Goal: Task Accomplishment & Management: Complete application form

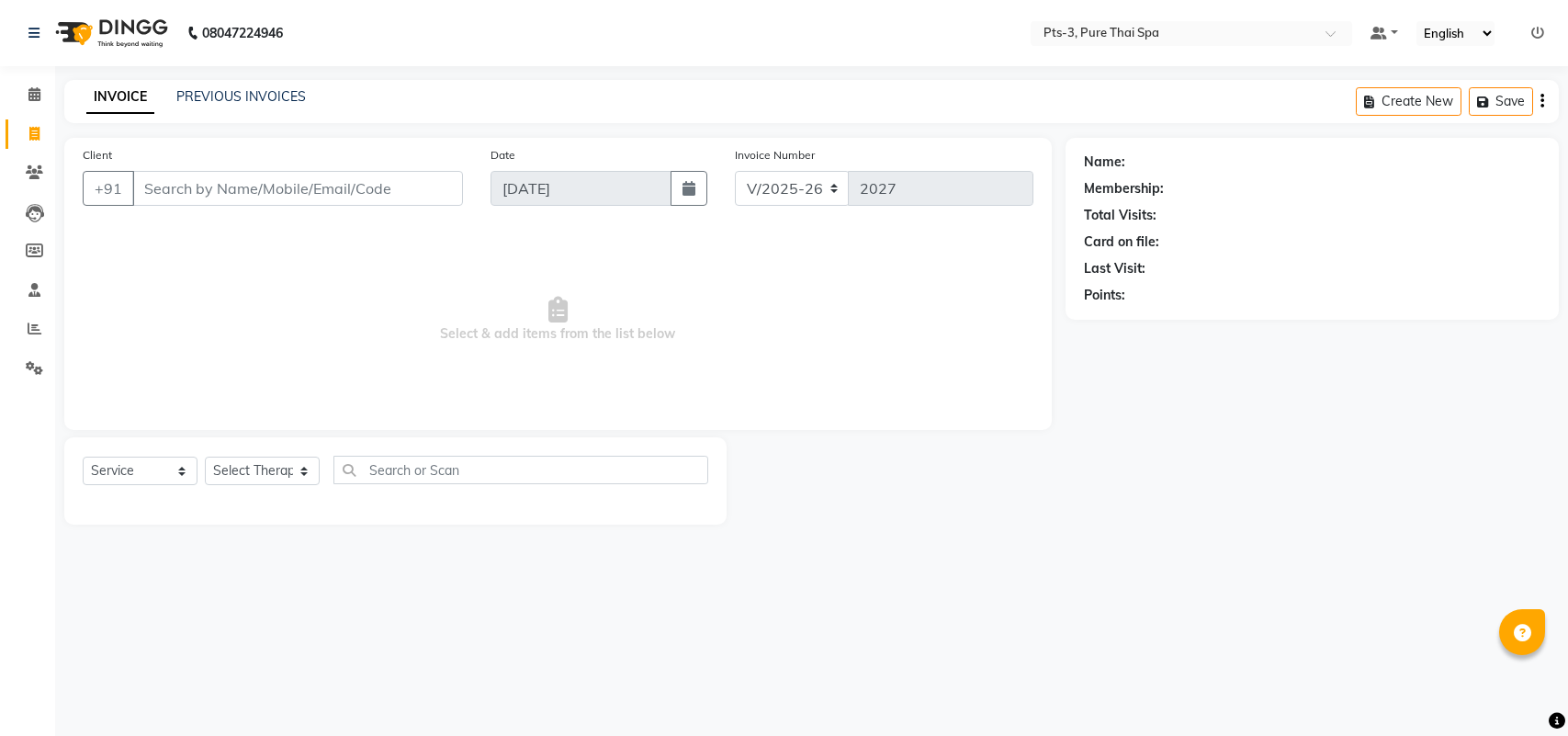
select select "6461"
select select "service"
click at [184, 183] on input "Client" at bounding box center [298, 188] width 331 height 35
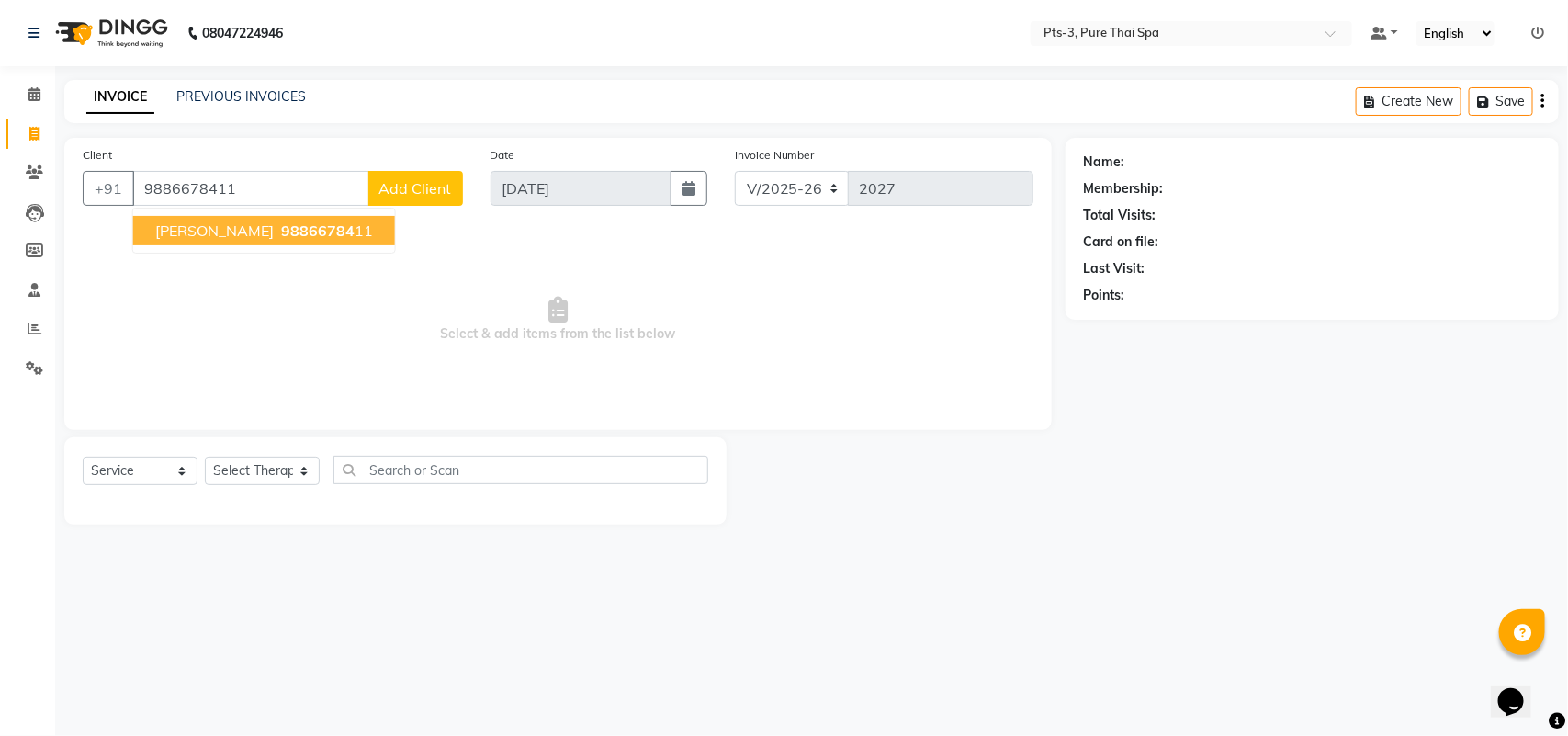
type input "9886678411"
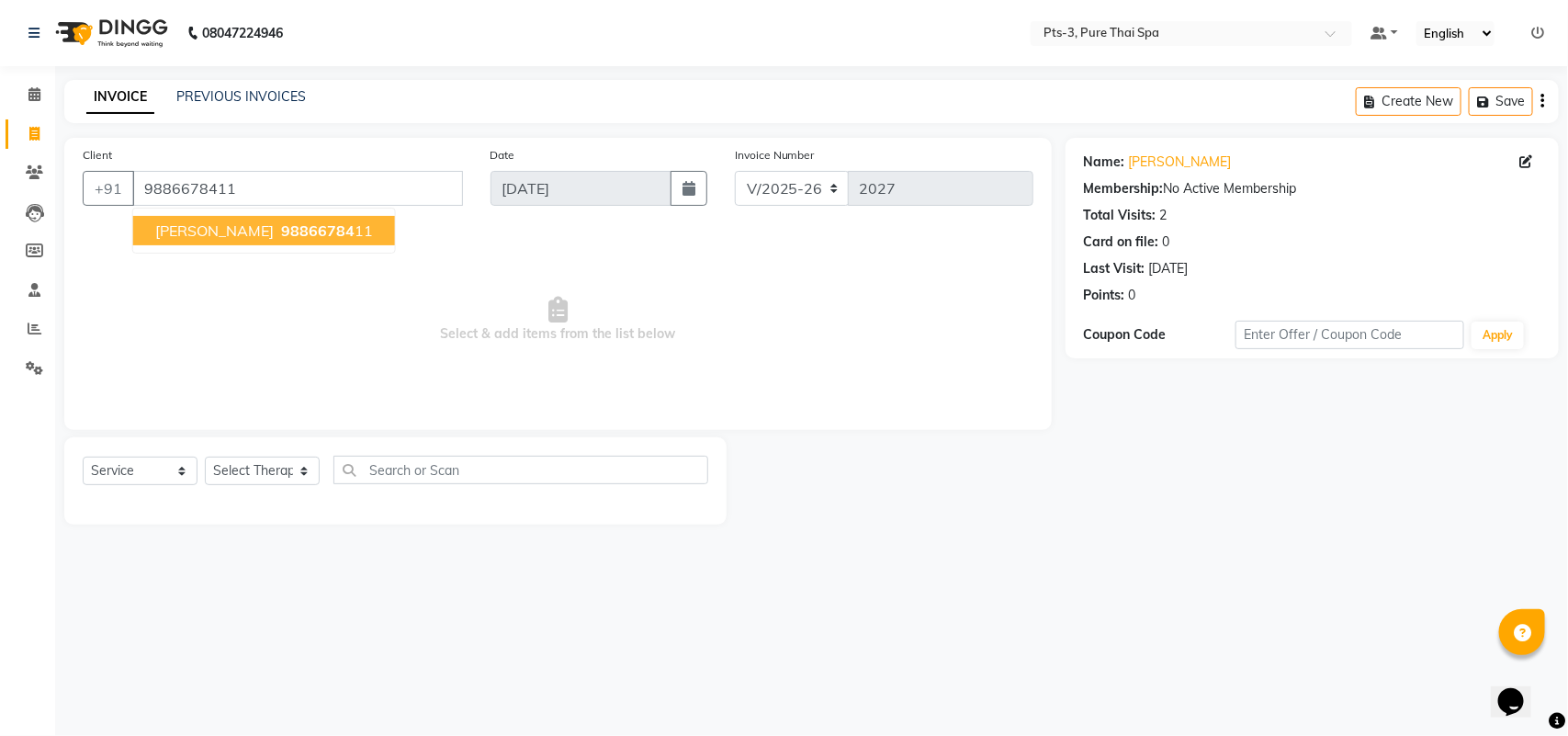
click at [281, 236] on span "98866784" at bounding box center [317, 231] width 74 height 19
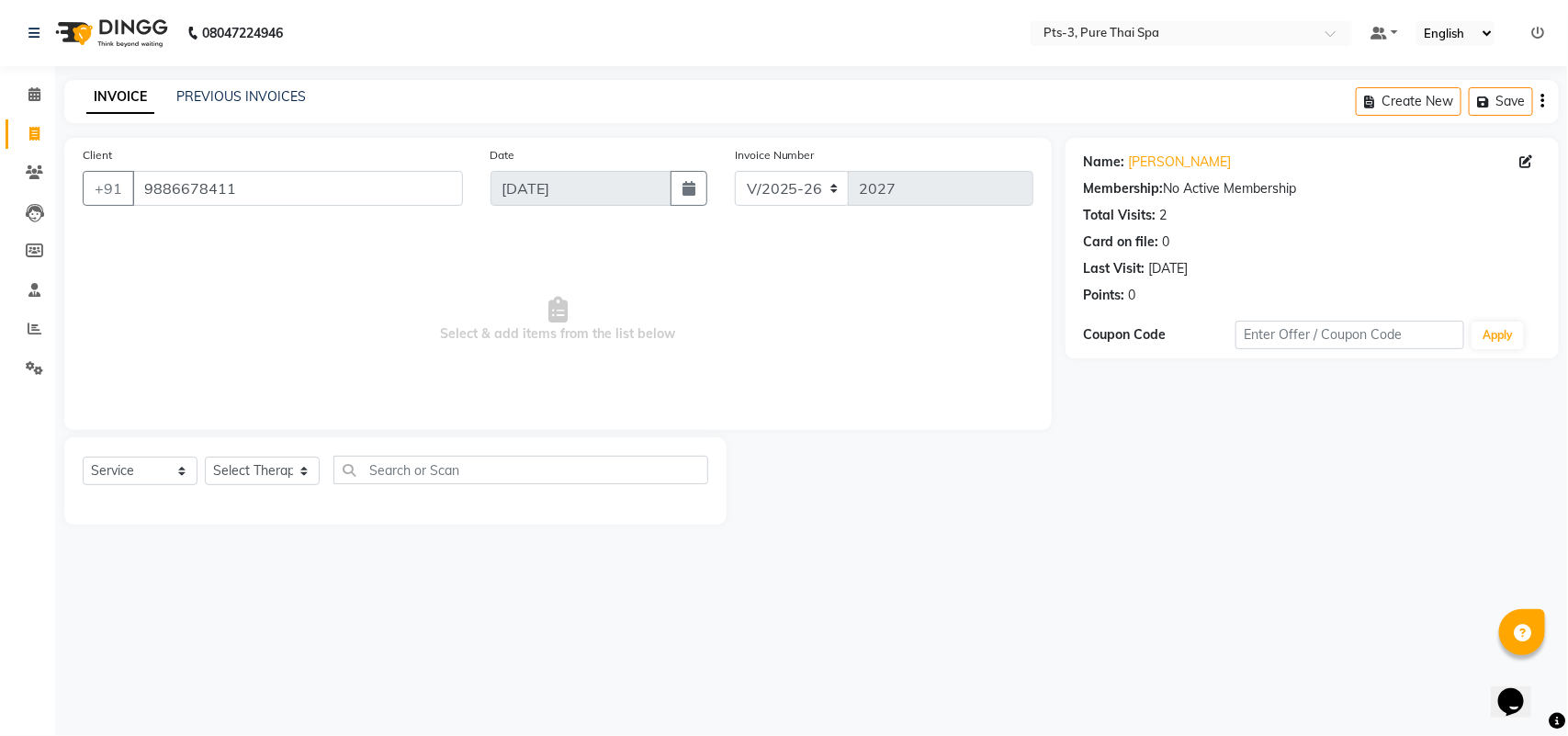
click at [234, 455] on div "Select Service Product Membership Package Voucher Prepaid Gift Card Select Ther…" at bounding box center [395, 477] width 626 height 43
click at [234, 466] on select "Select Therapist [PERSON_NAME] AMMI ANYONE [PERSON_NAME] [PERSON_NAME] [PERSON_…" at bounding box center [262, 470] width 115 height 28
select select "77196"
click at [205, 456] on select "Select Therapist [PERSON_NAME] AMMI ANYONE [PERSON_NAME] [PERSON_NAME] [PERSON_…" at bounding box center [262, 470] width 115 height 28
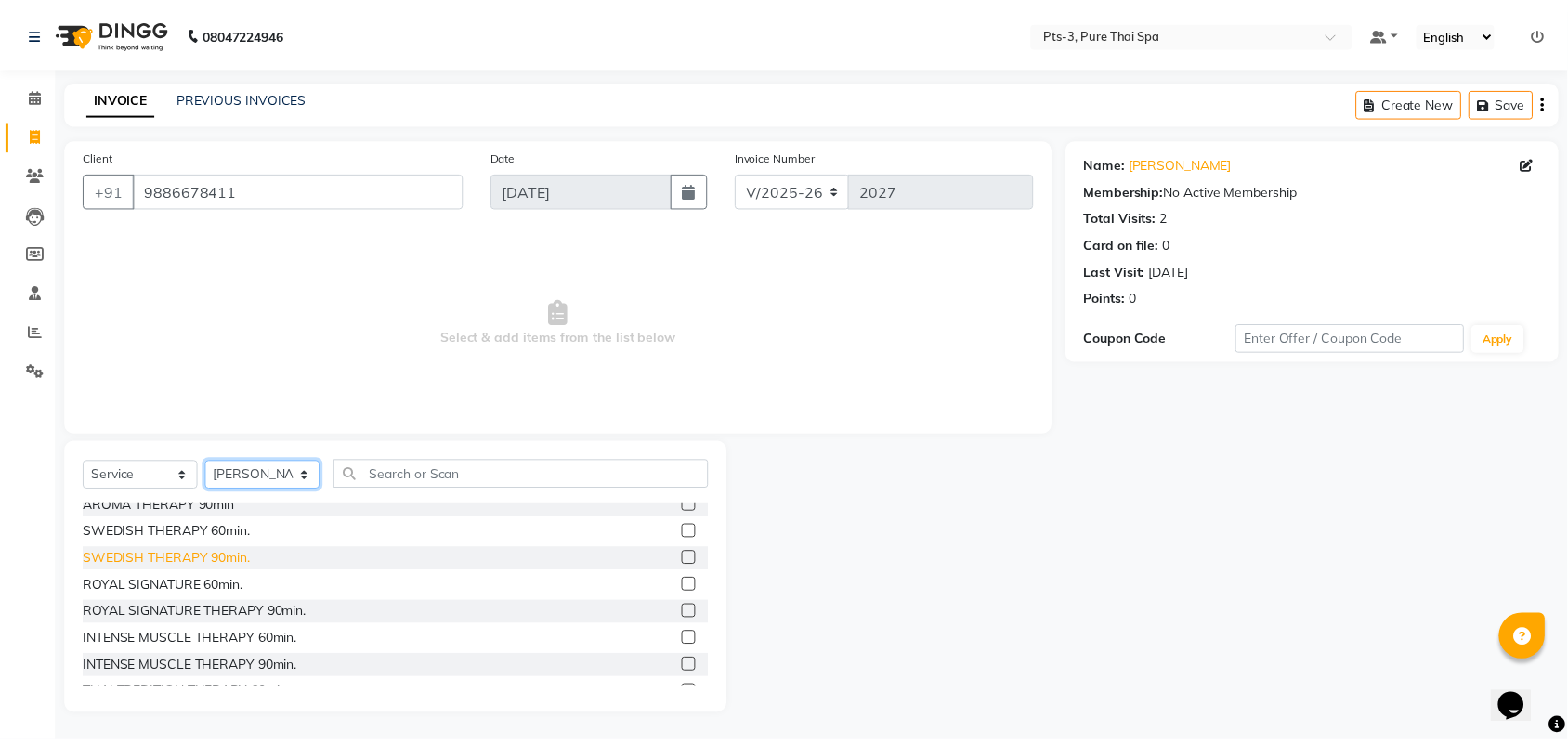
scroll to position [116, 0]
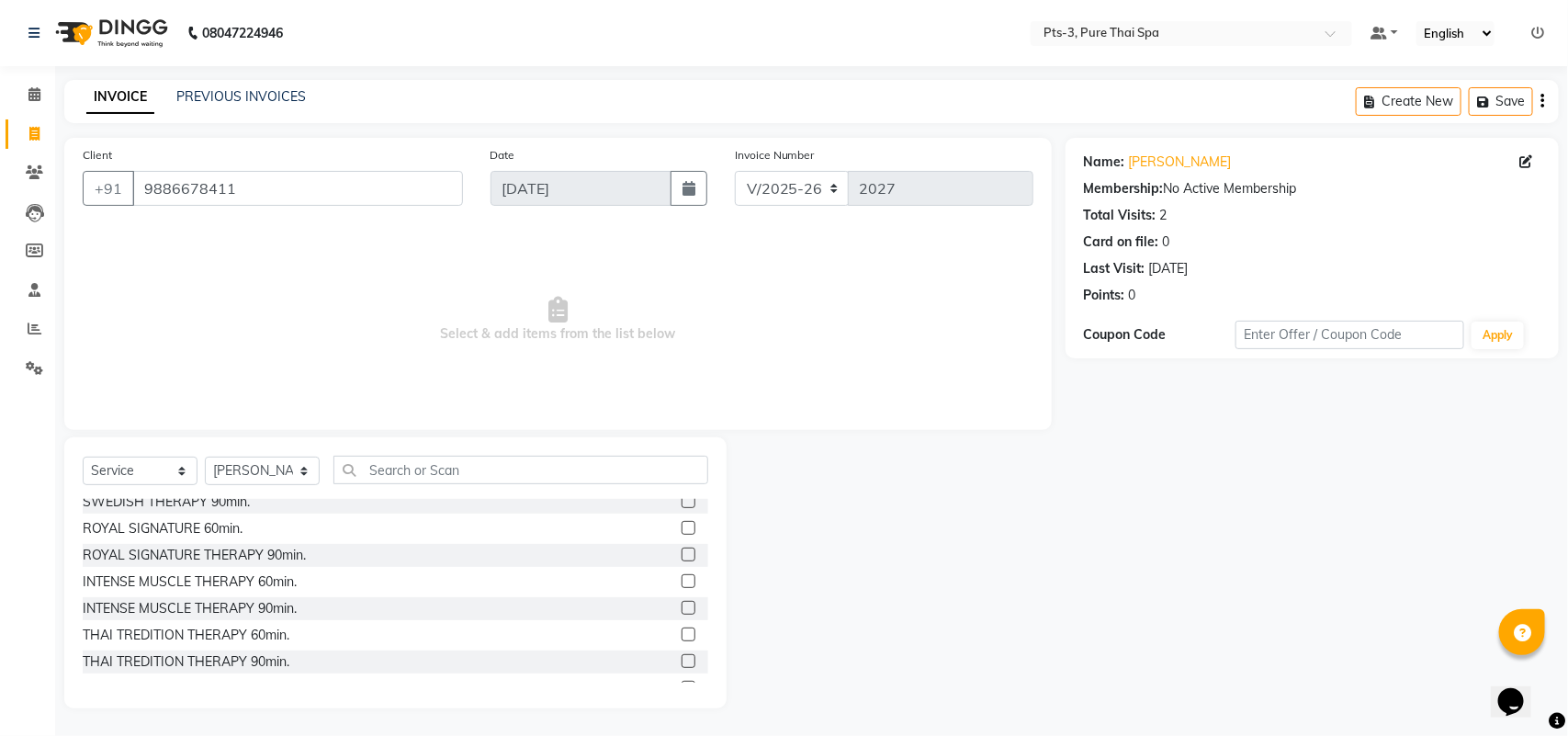
click at [682, 579] on label at bounding box center [689, 581] width 14 height 14
click at [682, 579] on input "checkbox" at bounding box center [688, 582] width 12 height 12
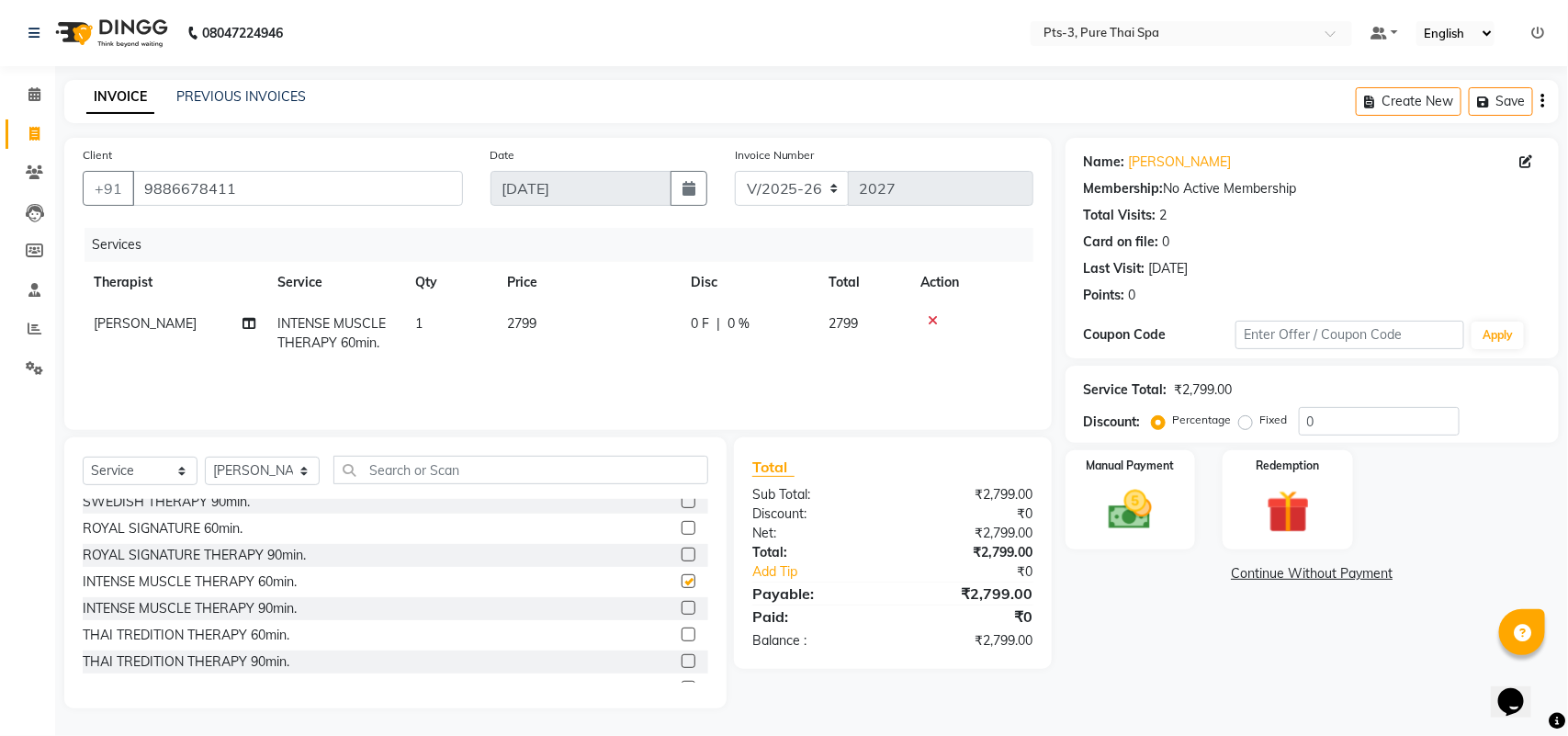
checkbox input "false"
click at [226, 480] on select "Select Therapist [PERSON_NAME] AMMI ANYONE [PERSON_NAME] [PERSON_NAME] [PERSON_…" at bounding box center [262, 470] width 115 height 28
select select "54268"
click at [205, 456] on select "Select Therapist [PERSON_NAME] AMMI ANYONE [PERSON_NAME] [PERSON_NAME] [PERSON_…" at bounding box center [262, 470] width 115 height 28
click at [682, 580] on label at bounding box center [689, 581] width 14 height 14
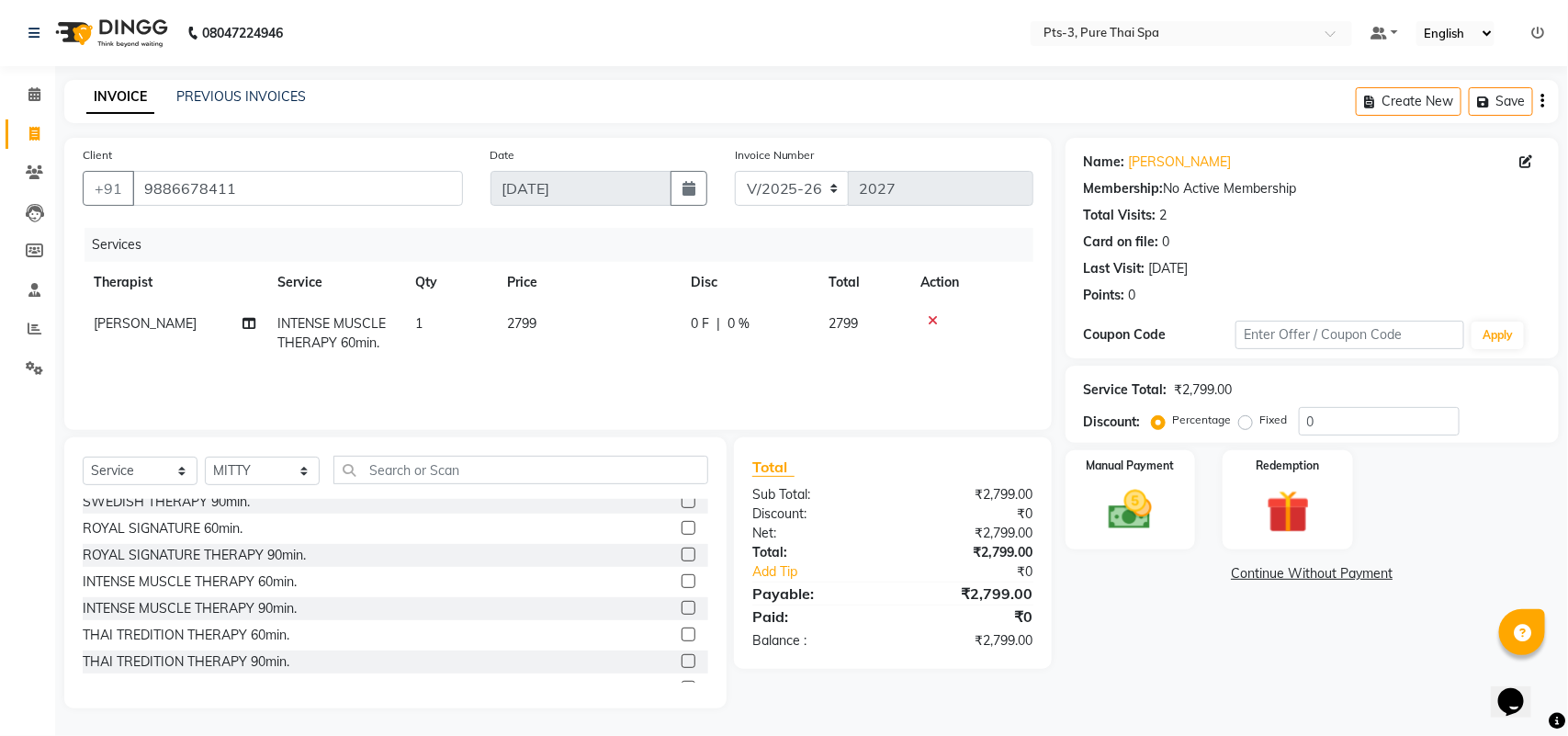
click at [682, 580] on input "checkbox" at bounding box center [688, 582] width 12 height 12
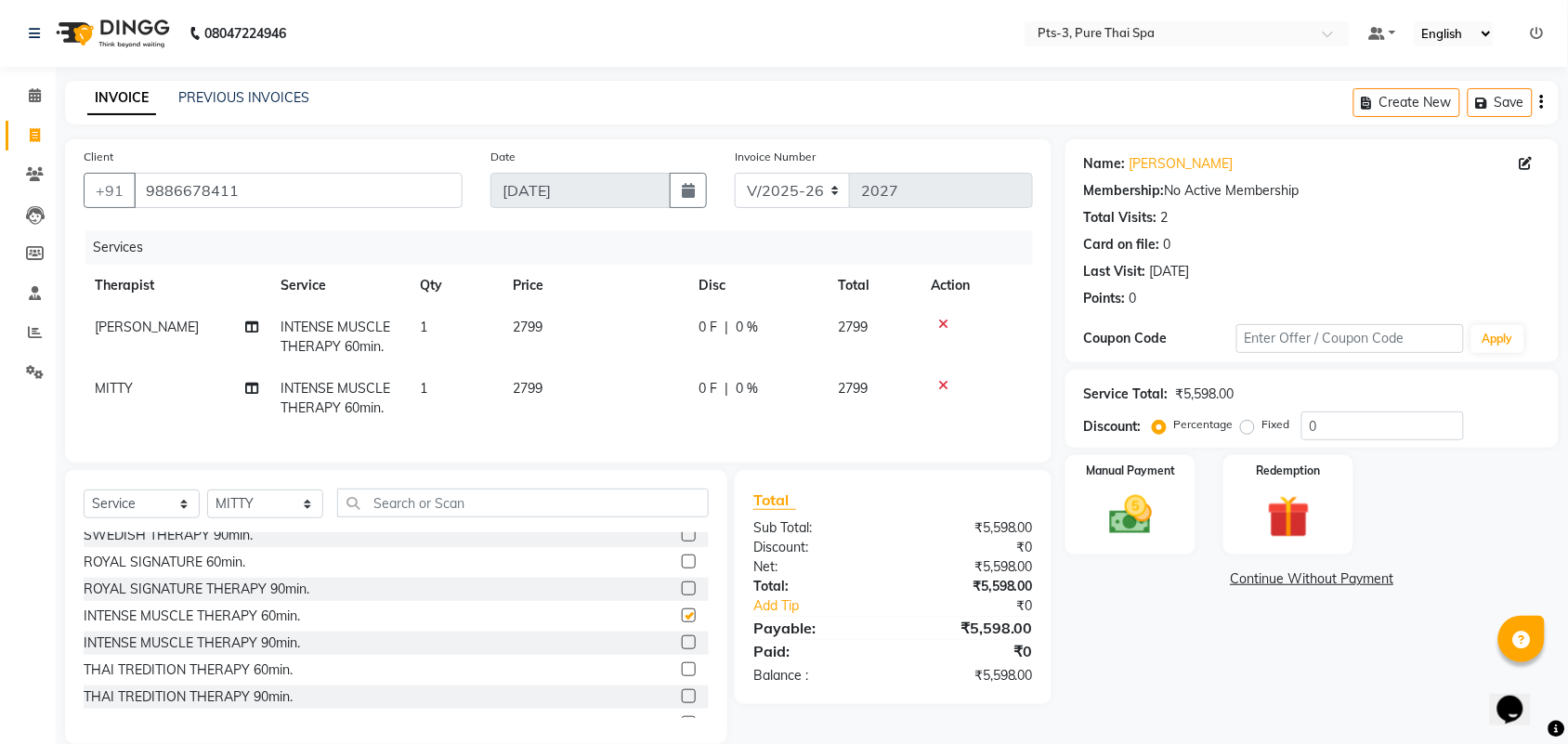
checkbox input "false"
click at [1131, 512] on img at bounding box center [1130, 515] width 73 height 51
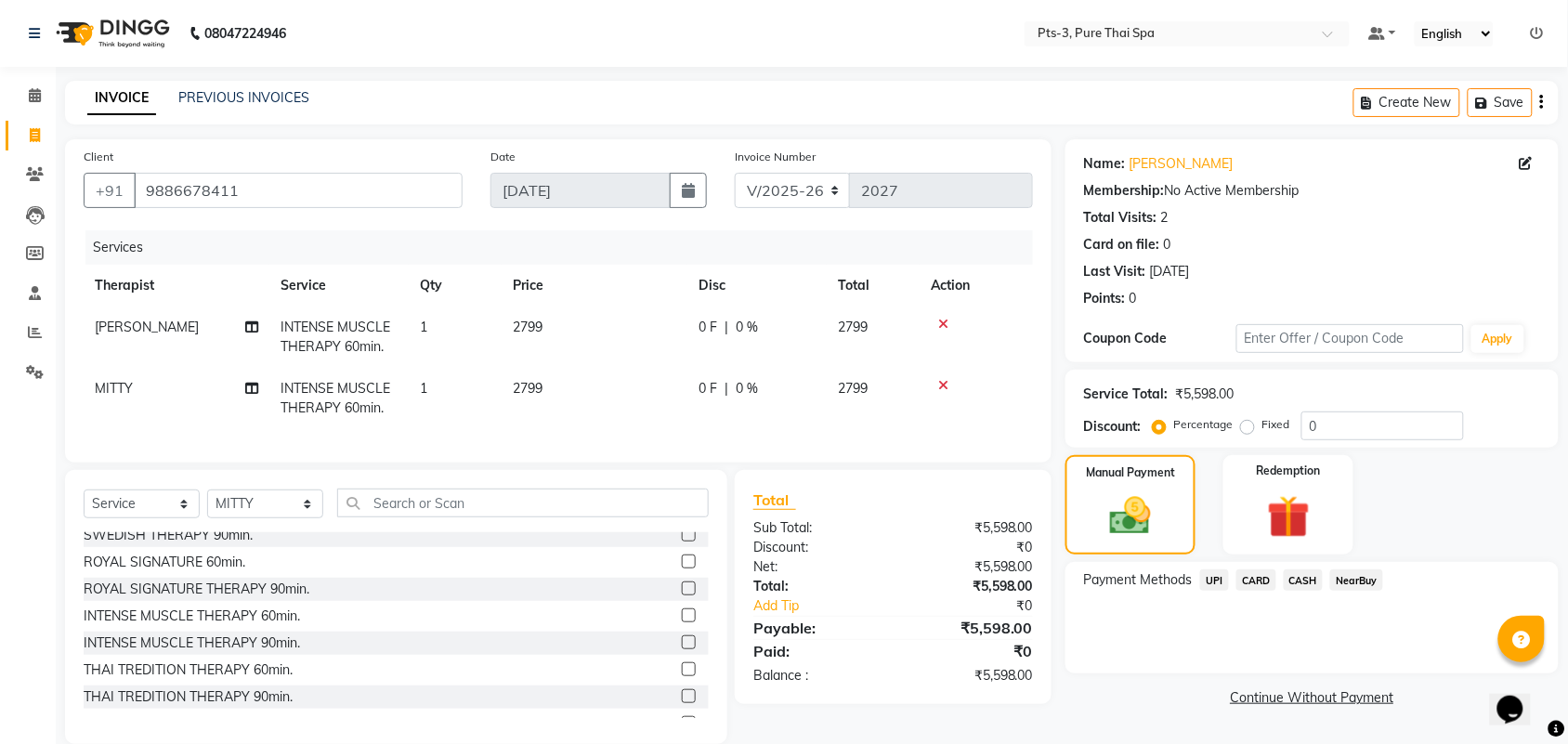
click at [1210, 583] on span "UPI" at bounding box center [1214, 580] width 28 height 22
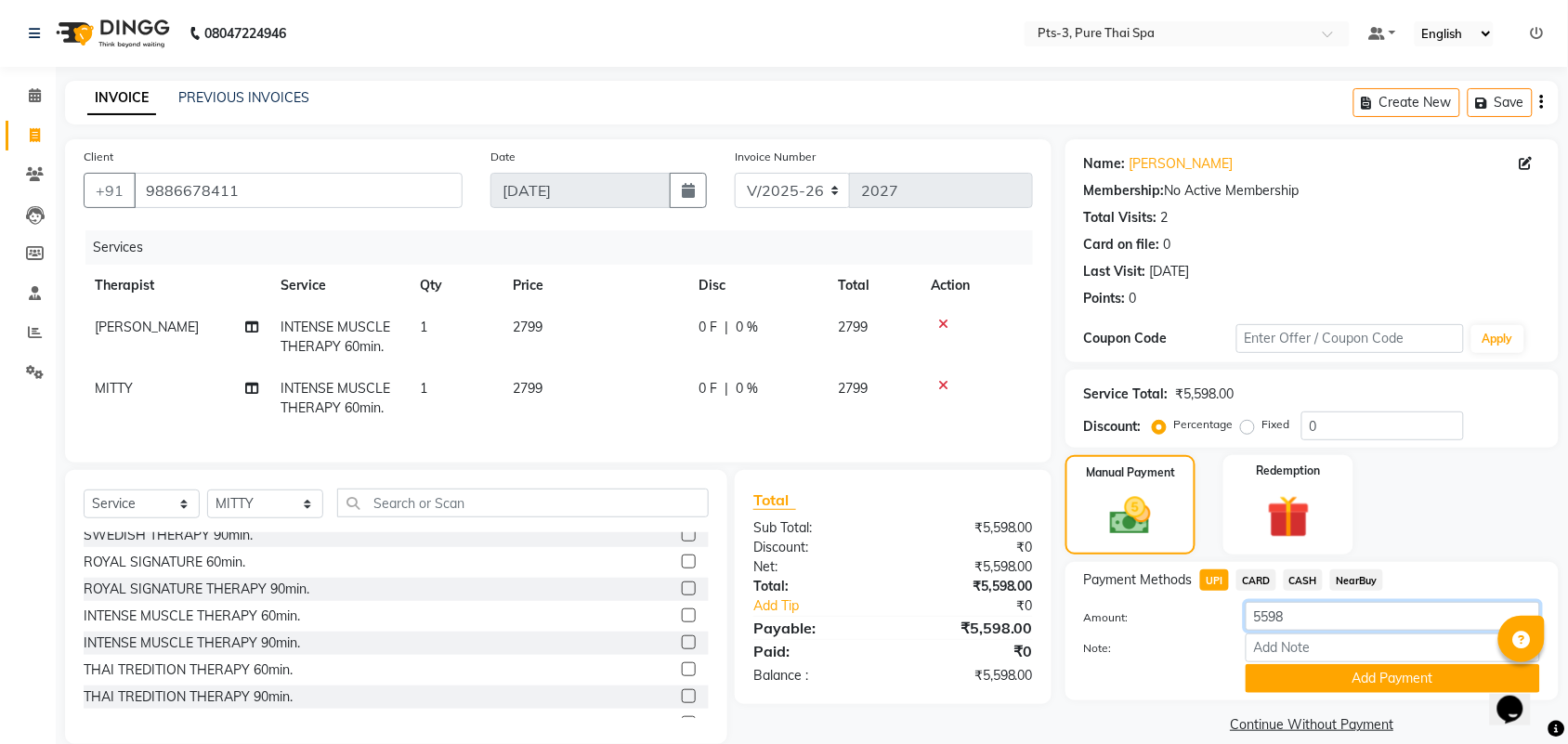
click at [1297, 625] on input "5598" at bounding box center [1392, 615] width 294 height 28
type input "5"
type input "2799"
click at [1348, 675] on button "Add Payment" at bounding box center [1392, 678] width 294 height 28
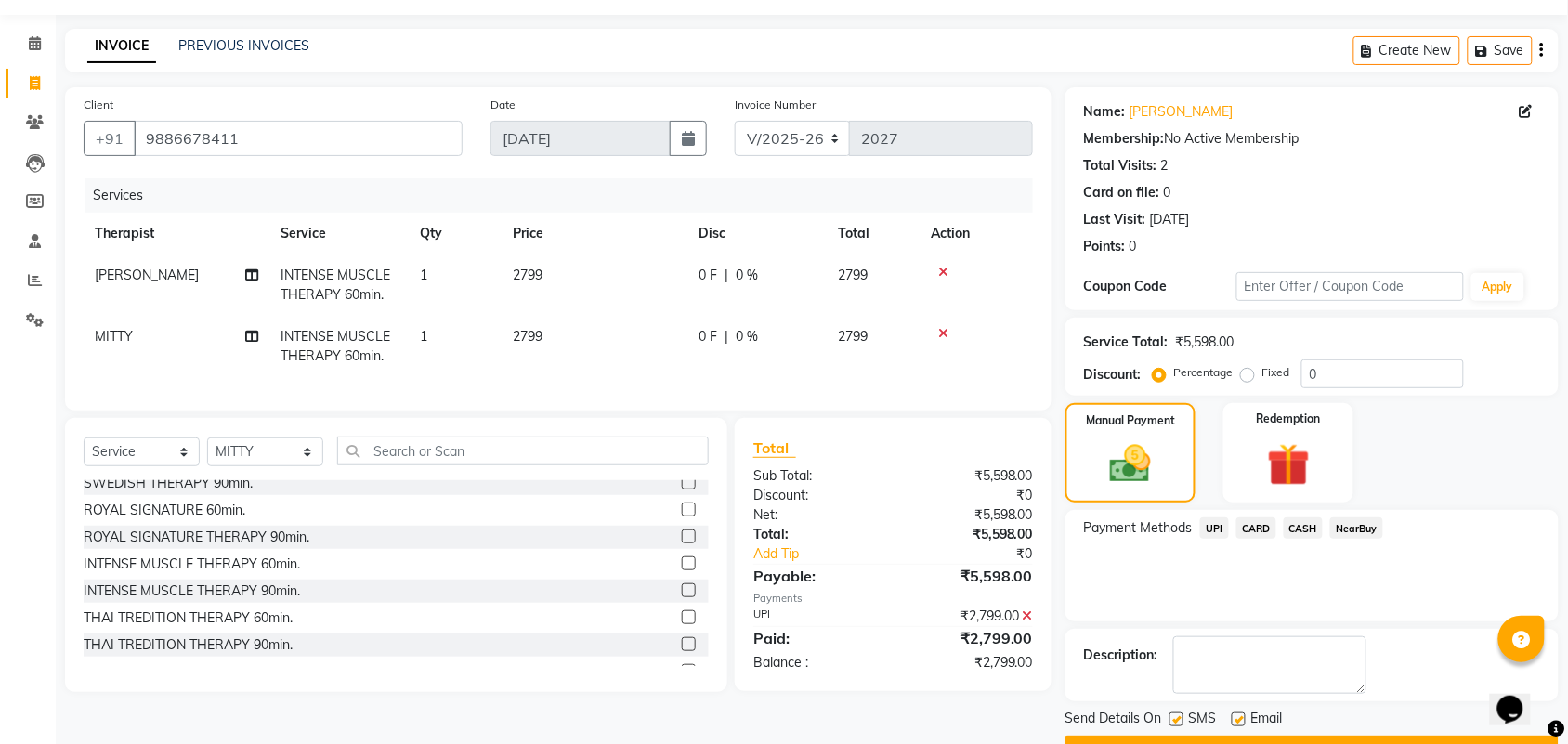
scroll to position [100, 0]
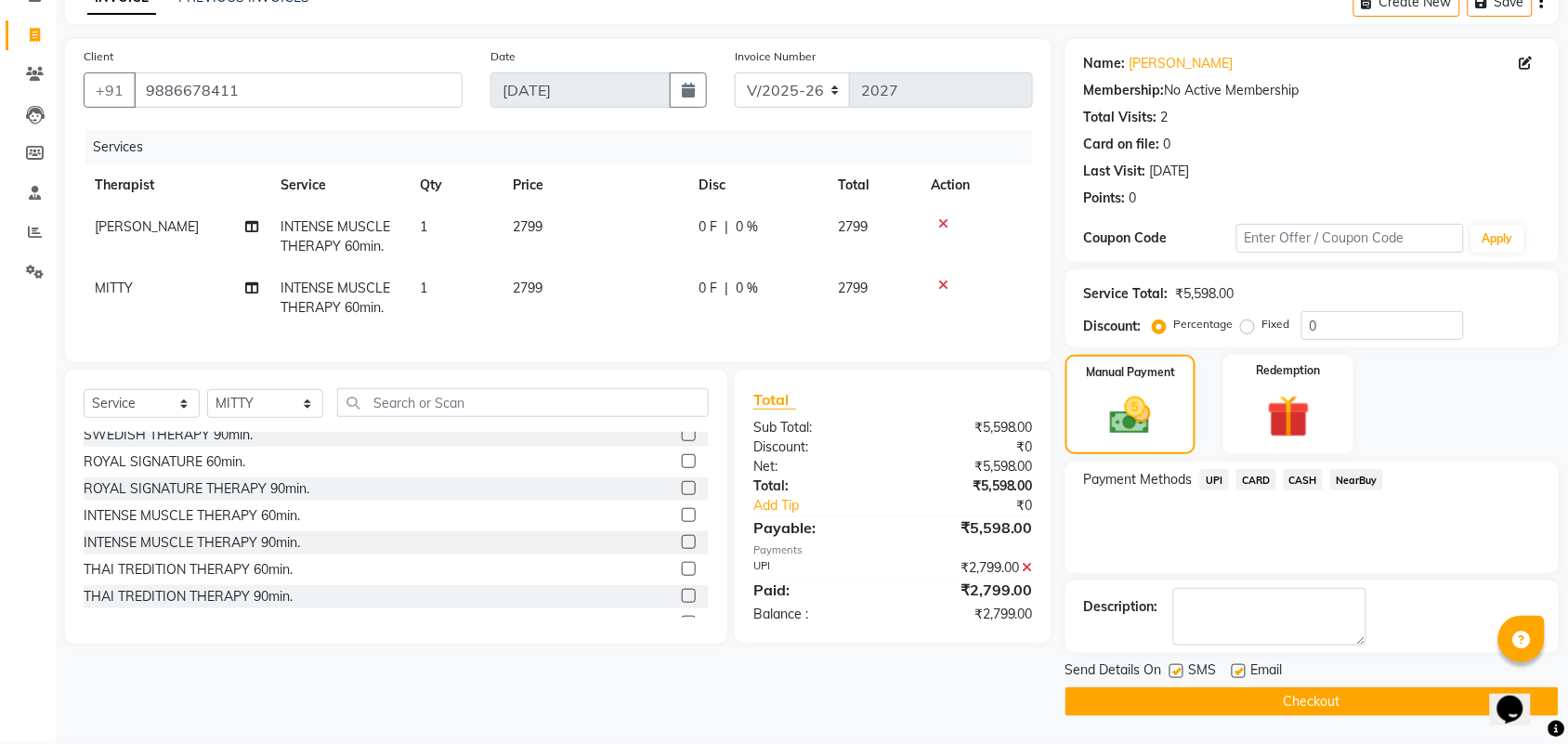
click at [1169, 674] on div at bounding box center [1175, 673] width 12 height 20
click at [1180, 669] on label at bounding box center [1176, 670] width 14 height 14
click at [1180, 669] on input "checkbox" at bounding box center [1175, 671] width 12 height 12
checkbox input "false"
click at [1233, 669] on label at bounding box center [1238, 670] width 14 height 14
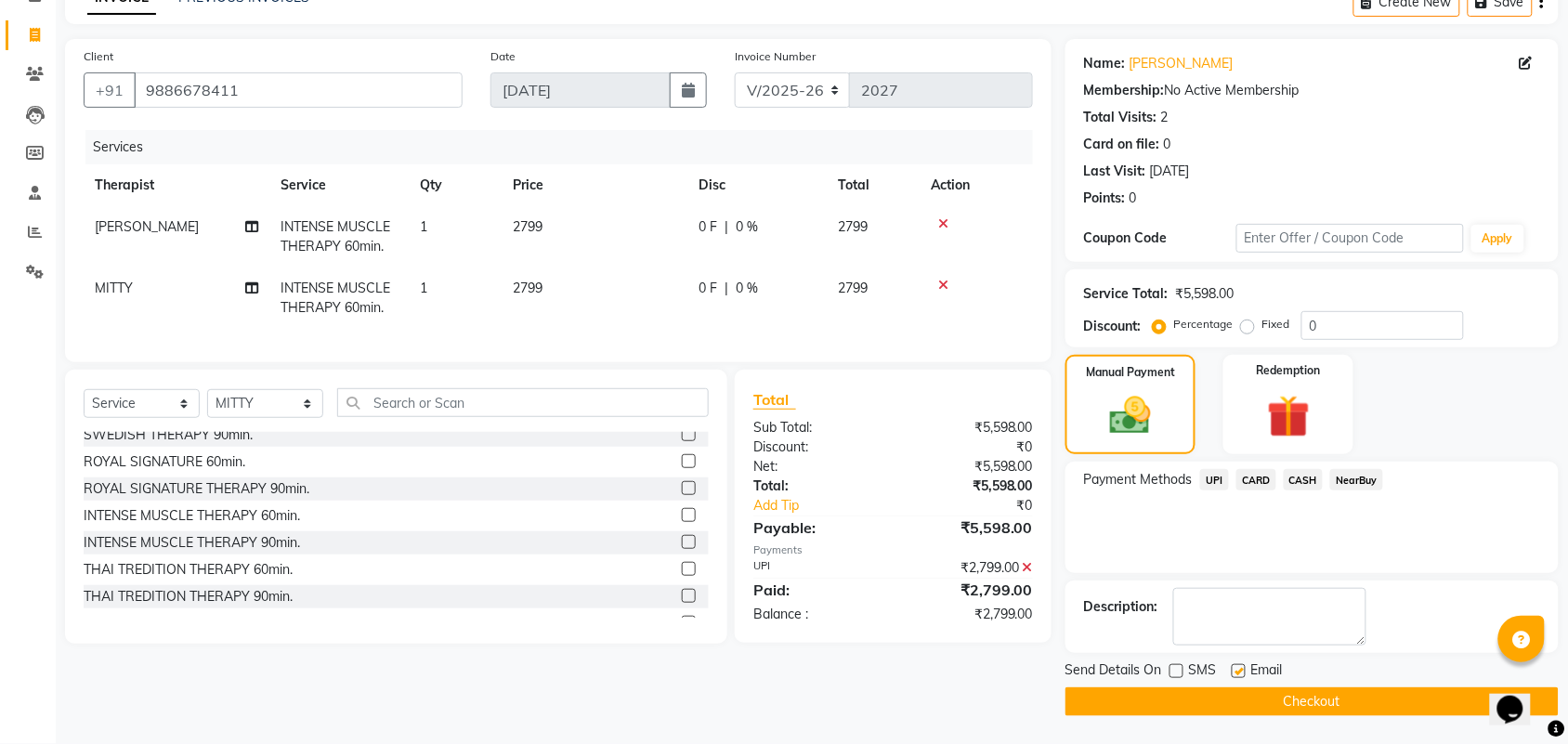
click at [1233, 669] on input "checkbox" at bounding box center [1237, 671] width 12 height 12
checkbox input "false"
click at [1216, 698] on button "Checkout" at bounding box center [1311, 701] width 493 height 28
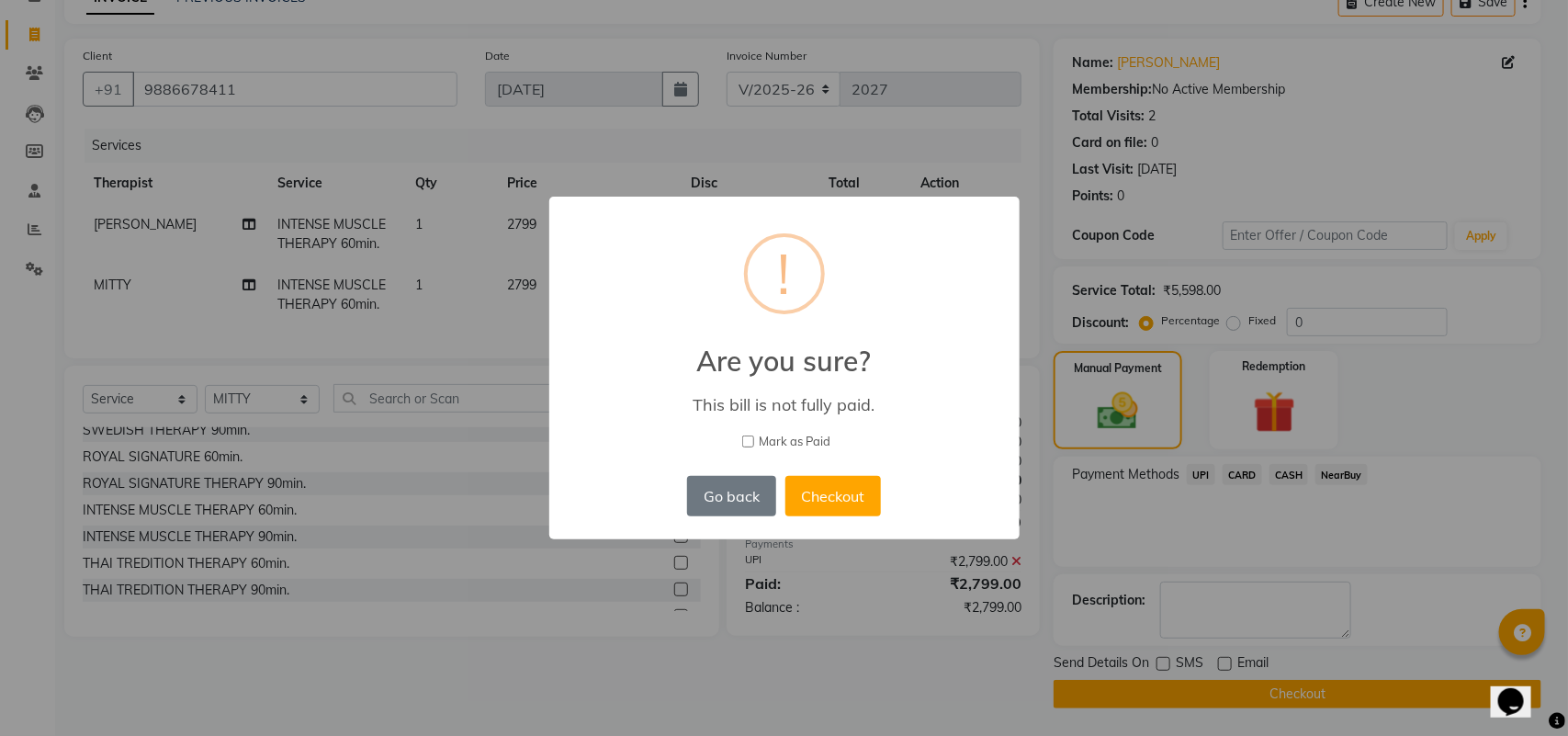
drag, startPoint x: 737, startPoint y: 510, endPoint x: 825, endPoint y: 479, distance: 93.3
click at [740, 507] on button "Go back" at bounding box center [732, 496] width 88 height 40
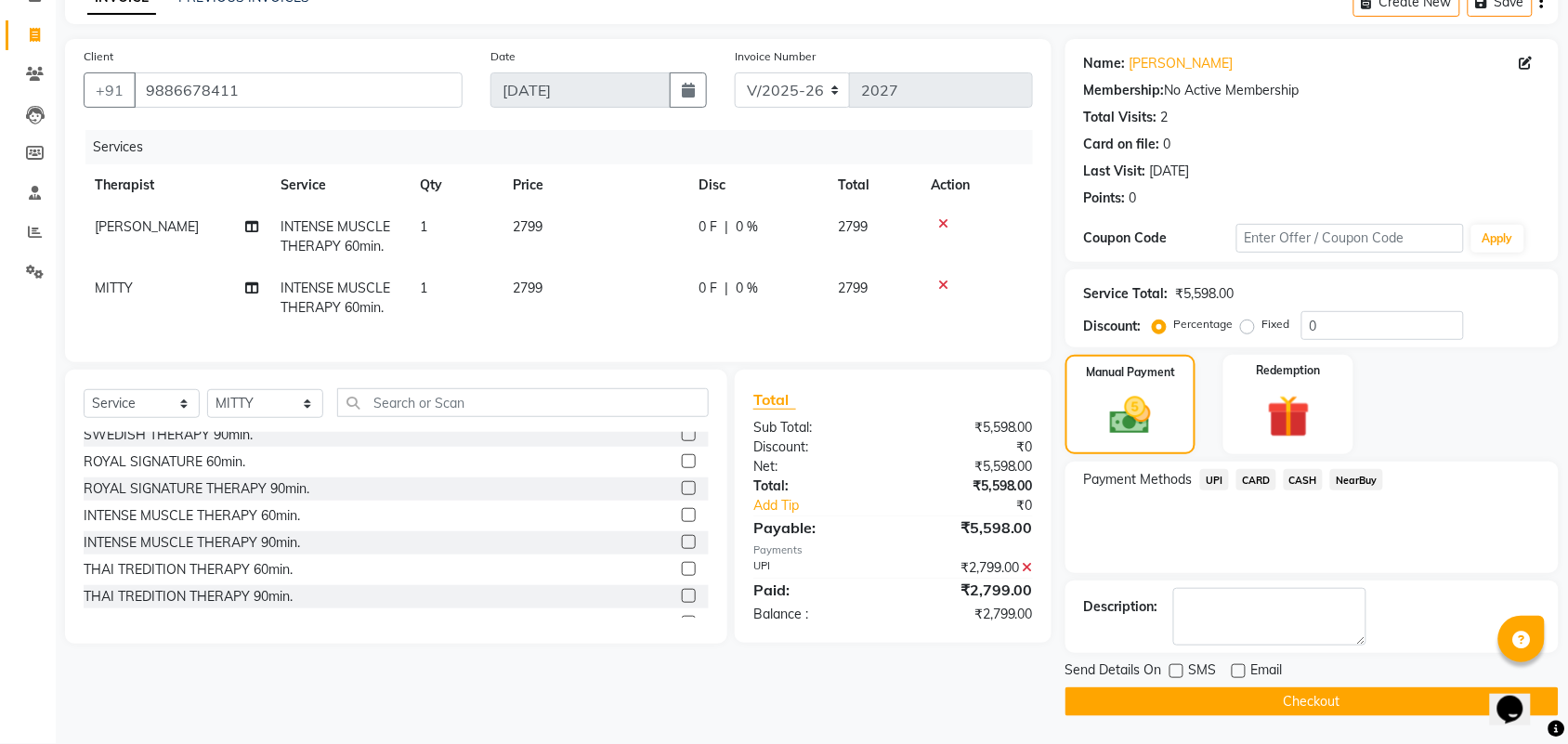
click at [1293, 480] on span "CASH" at bounding box center [1303, 479] width 40 height 22
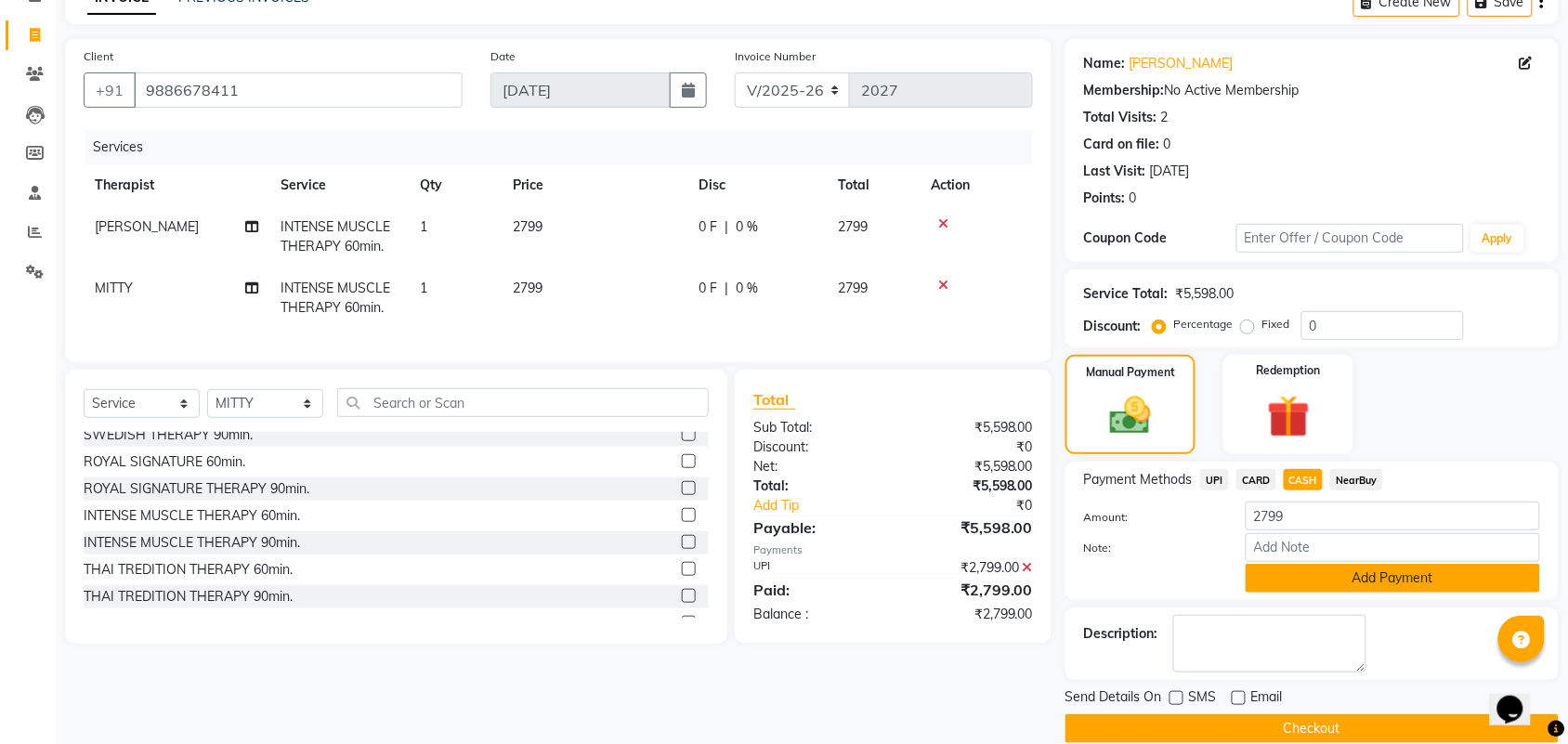
click at [1297, 569] on button "Add Payment" at bounding box center [1392, 578] width 294 height 28
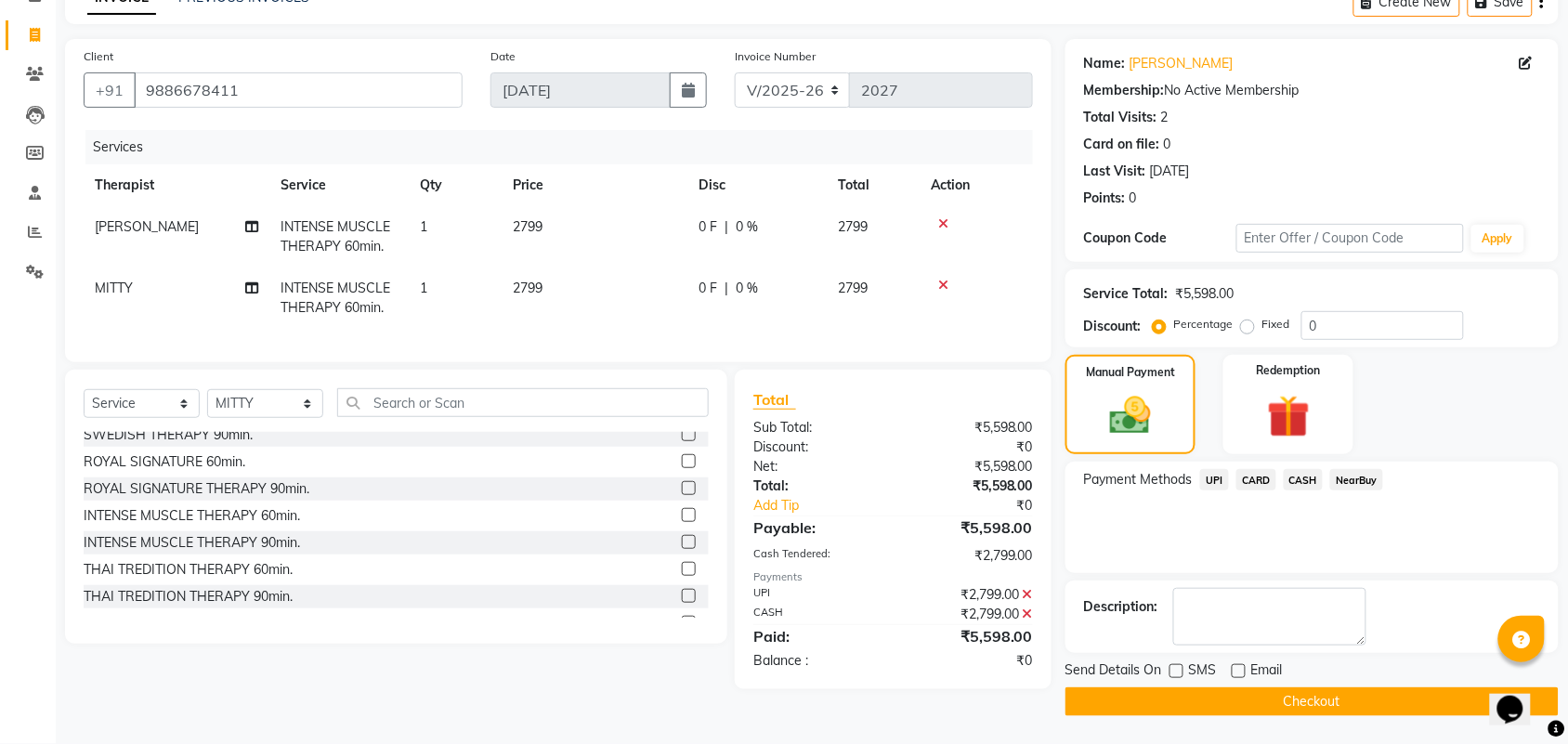
click at [1213, 705] on button "Checkout" at bounding box center [1311, 701] width 493 height 28
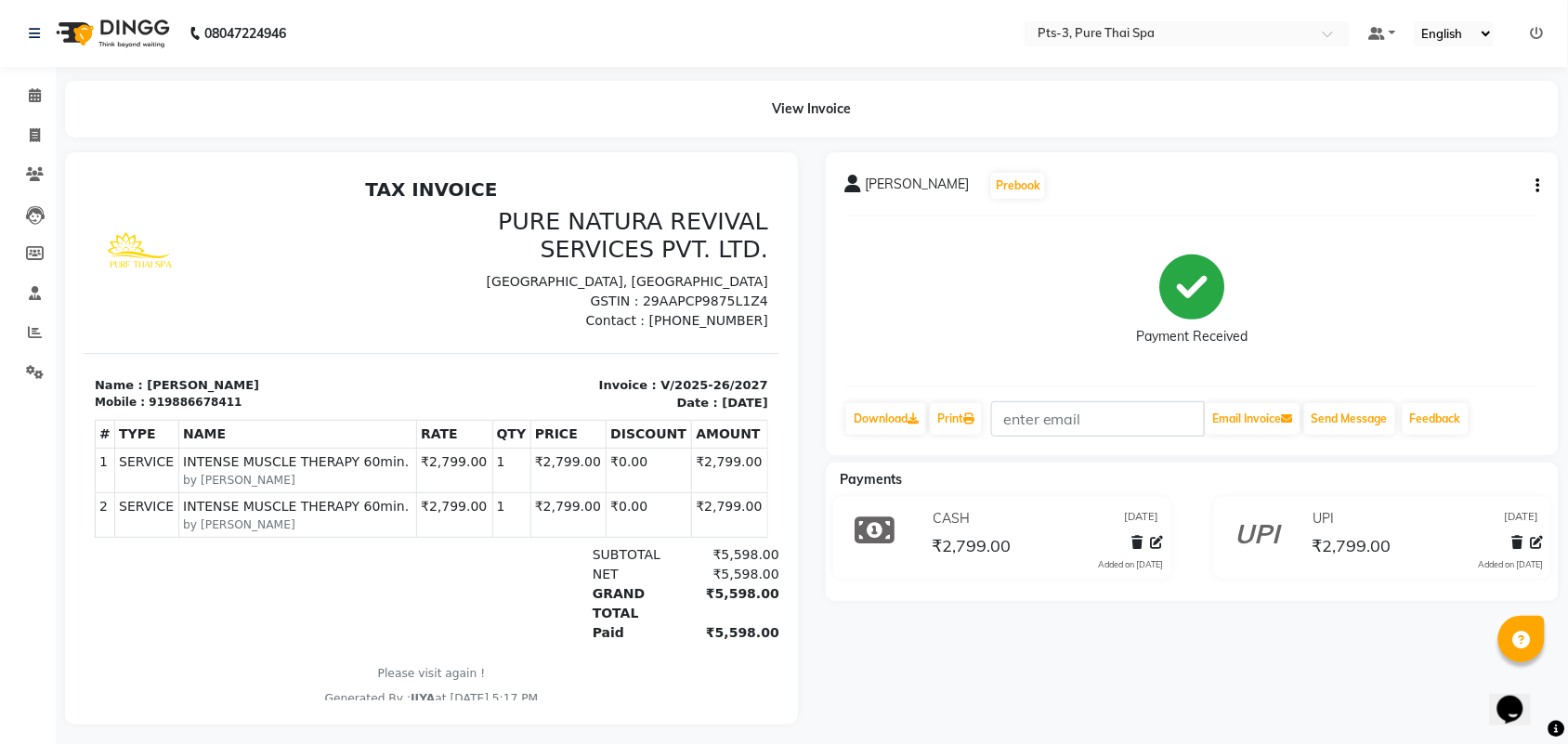
click at [1538, 185] on icon "button" at bounding box center [1538, 185] width 4 height 1
click at [1415, 187] on div "Edit Item Staff" at bounding box center [1445, 186] width 128 height 24
select select
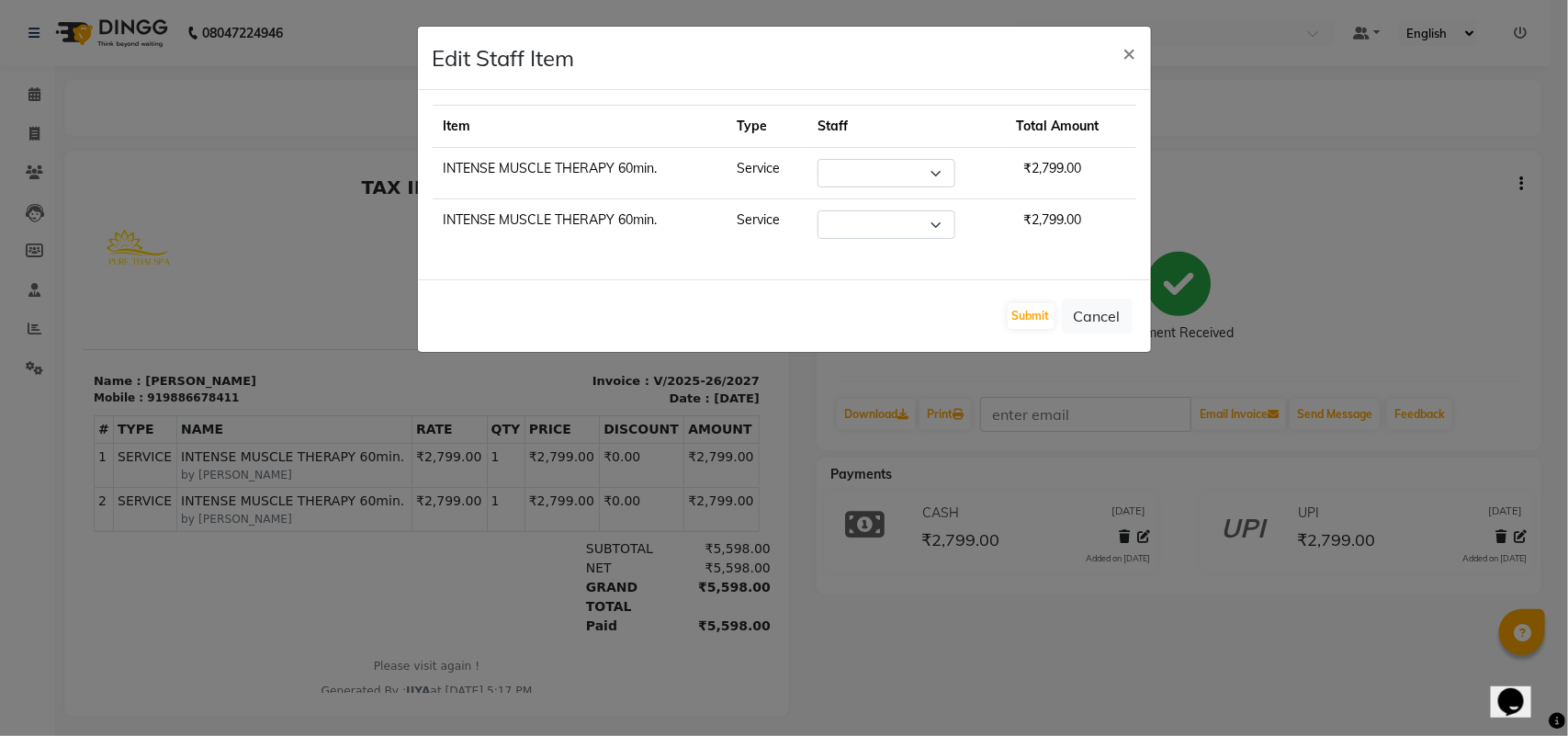
select select "77196"
click at [862, 230] on select "Select ALINA AMMI ANYONE [PERSON_NAME] [PERSON_NAME] [PERSON_NAME] JIYA [PERSON…" at bounding box center [886, 224] width 138 height 28
select select "75484"
click at [818, 211] on select "Select ALINA AMMI ANYONE [PERSON_NAME] [PERSON_NAME] [PERSON_NAME] JIYA [PERSON…" at bounding box center [886, 224] width 138 height 28
click at [1013, 312] on button "Submit" at bounding box center [1031, 315] width 47 height 25
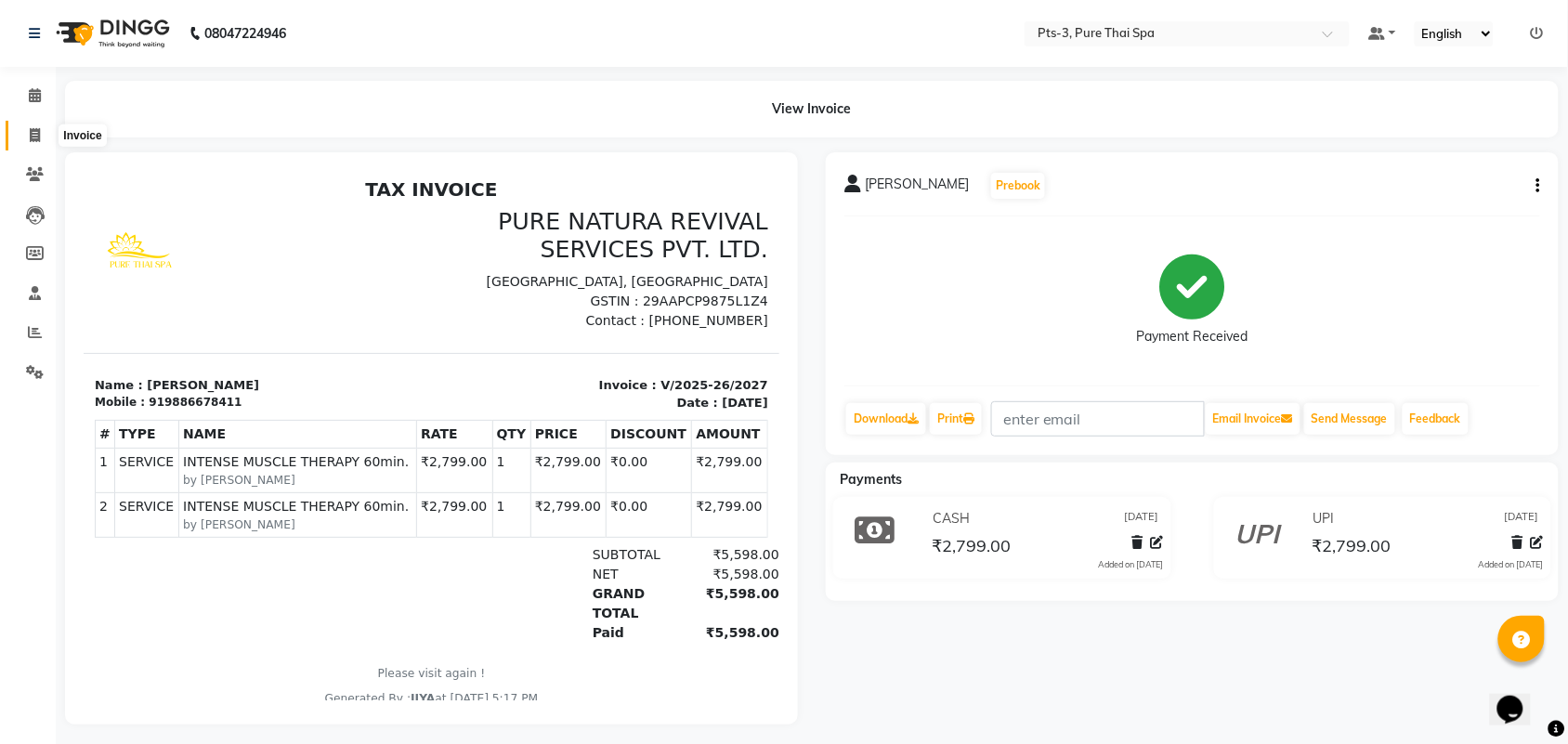
click at [35, 136] on icon at bounding box center [34, 135] width 10 height 14
select select "service"
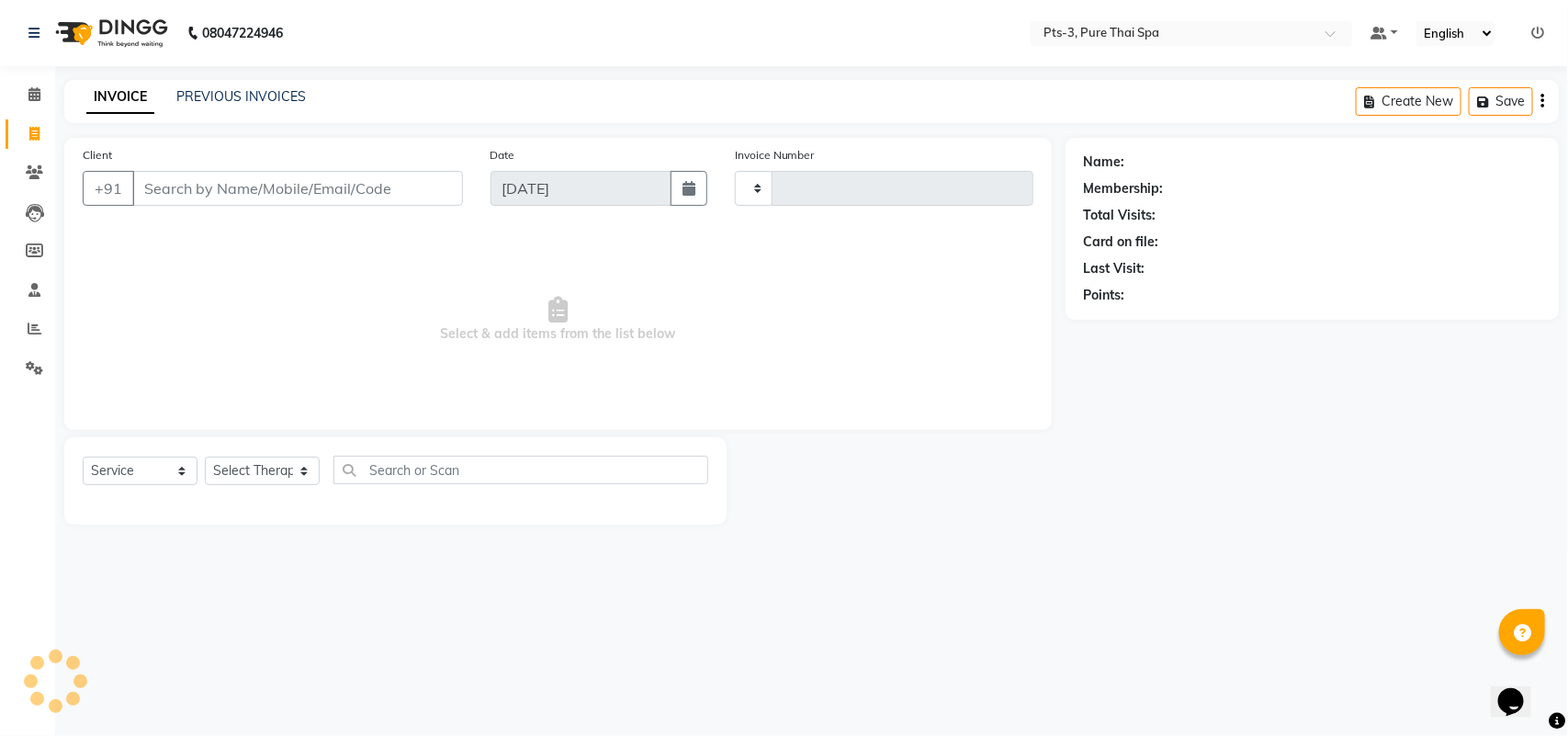
type input "2028"
select select "6461"
click at [149, 180] on input "Client" at bounding box center [298, 188] width 331 height 35
click at [149, 188] on input "Client" at bounding box center [298, 188] width 331 height 35
click at [149, 183] on input "Client" at bounding box center [298, 188] width 331 height 35
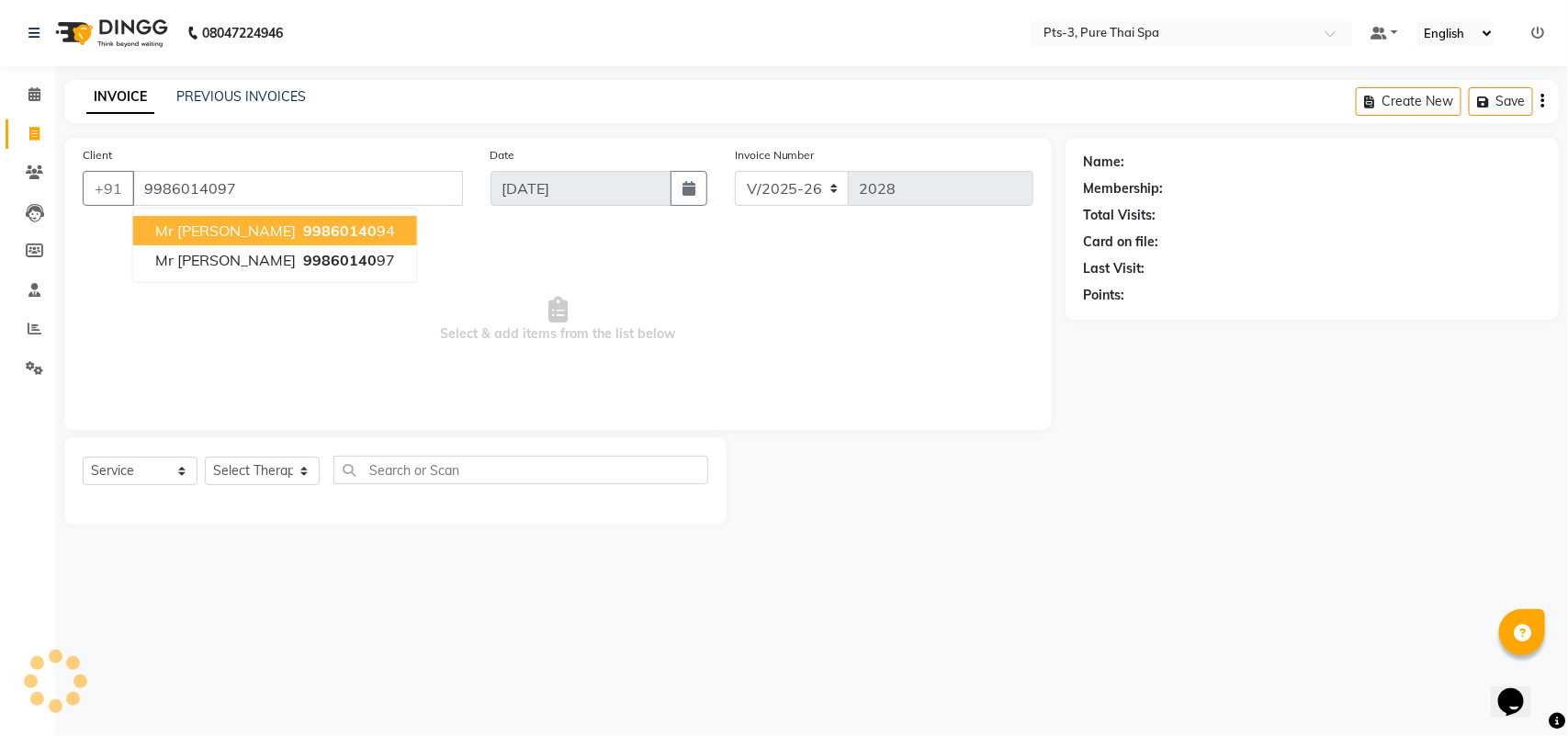
type input "9986014097"
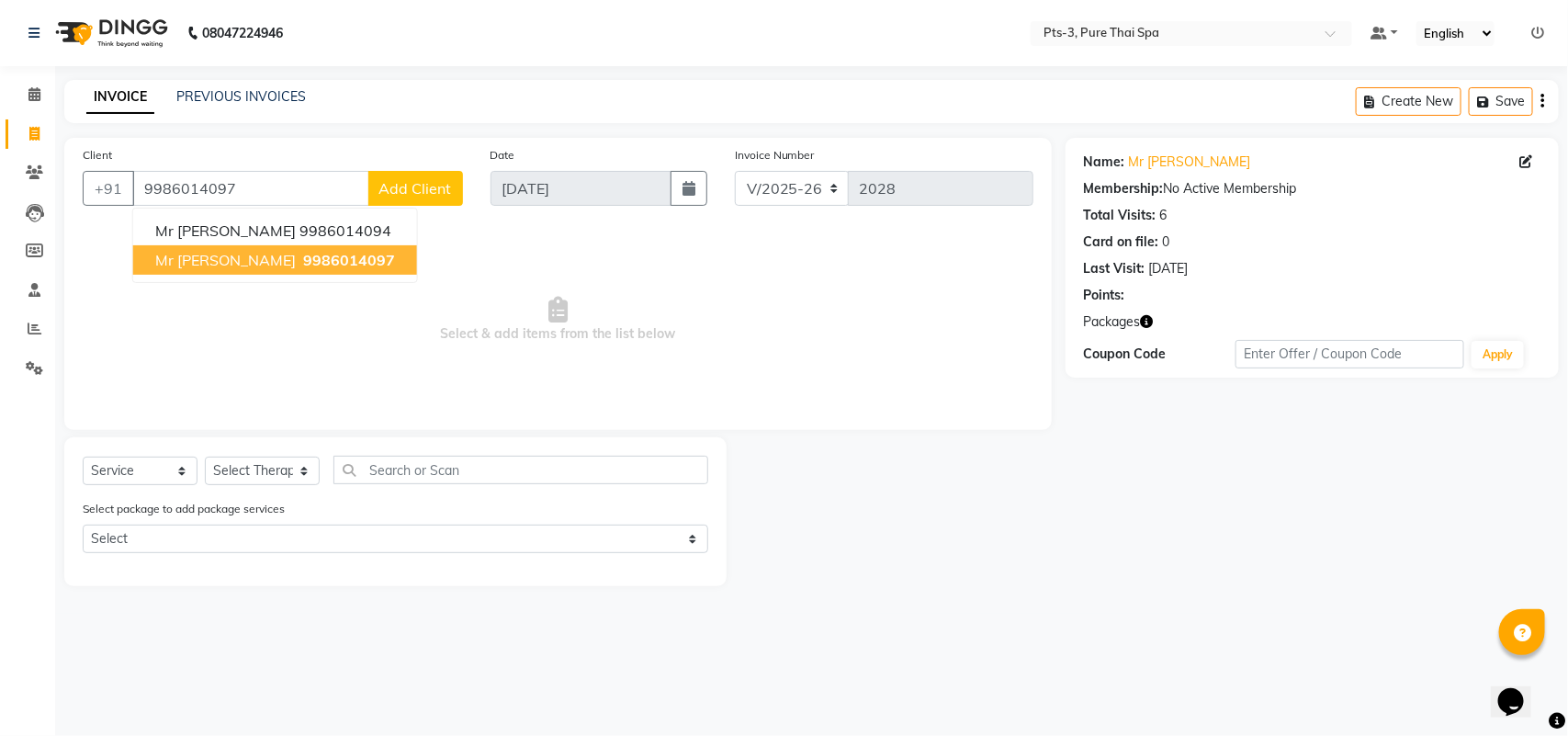
click at [303, 260] on span "9986014097" at bounding box center [349, 260] width 92 height 19
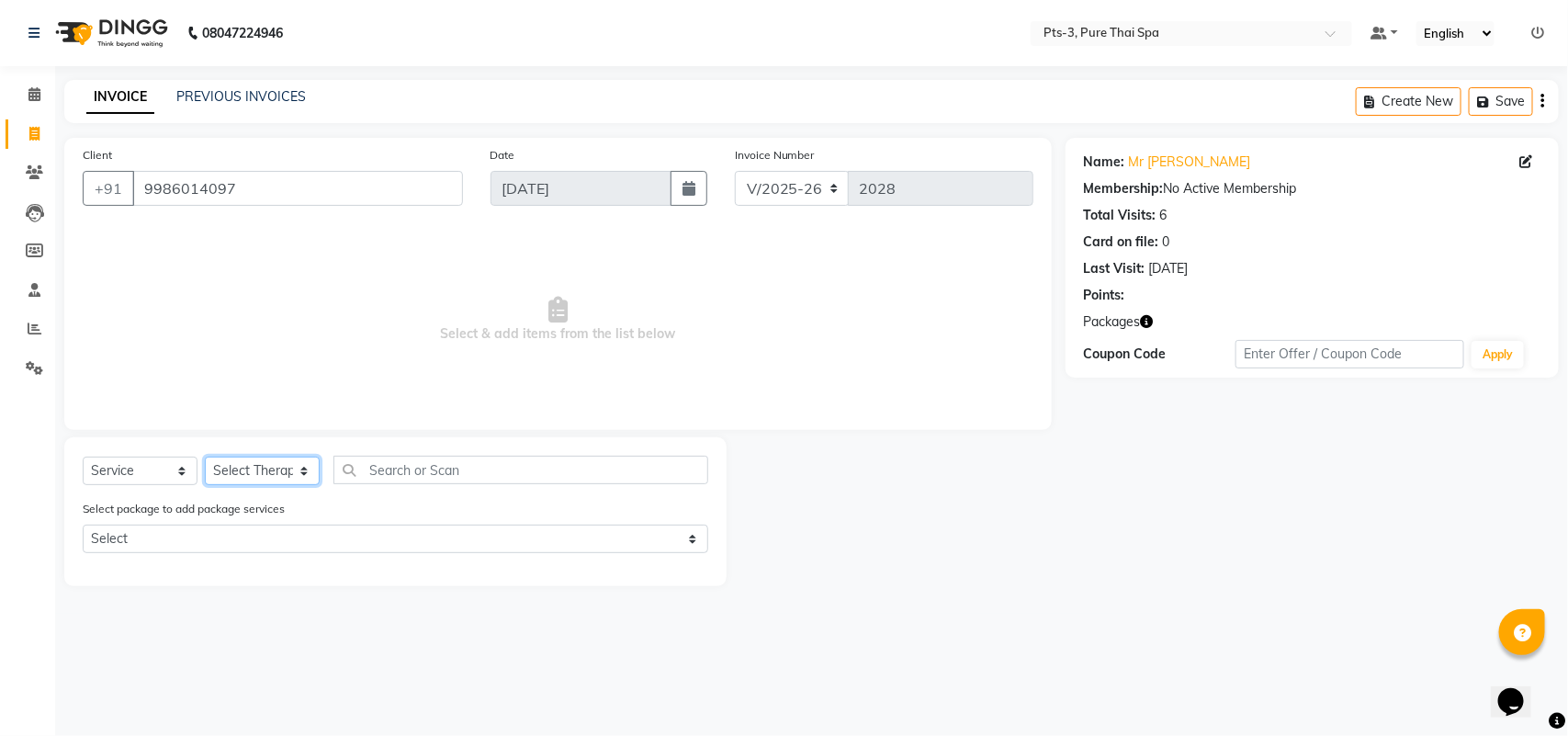
click at [273, 473] on select "Select Therapist [PERSON_NAME] AMMI ANYONE [PERSON_NAME] [PERSON_NAME] [PERSON_…" at bounding box center [262, 470] width 115 height 28
select select "73951"
click at [205, 456] on select "Select Therapist [PERSON_NAME] AMMI ANYONE [PERSON_NAME] [PERSON_NAME] [PERSON_…" at bounding box center [262, 470] width 115 height 28
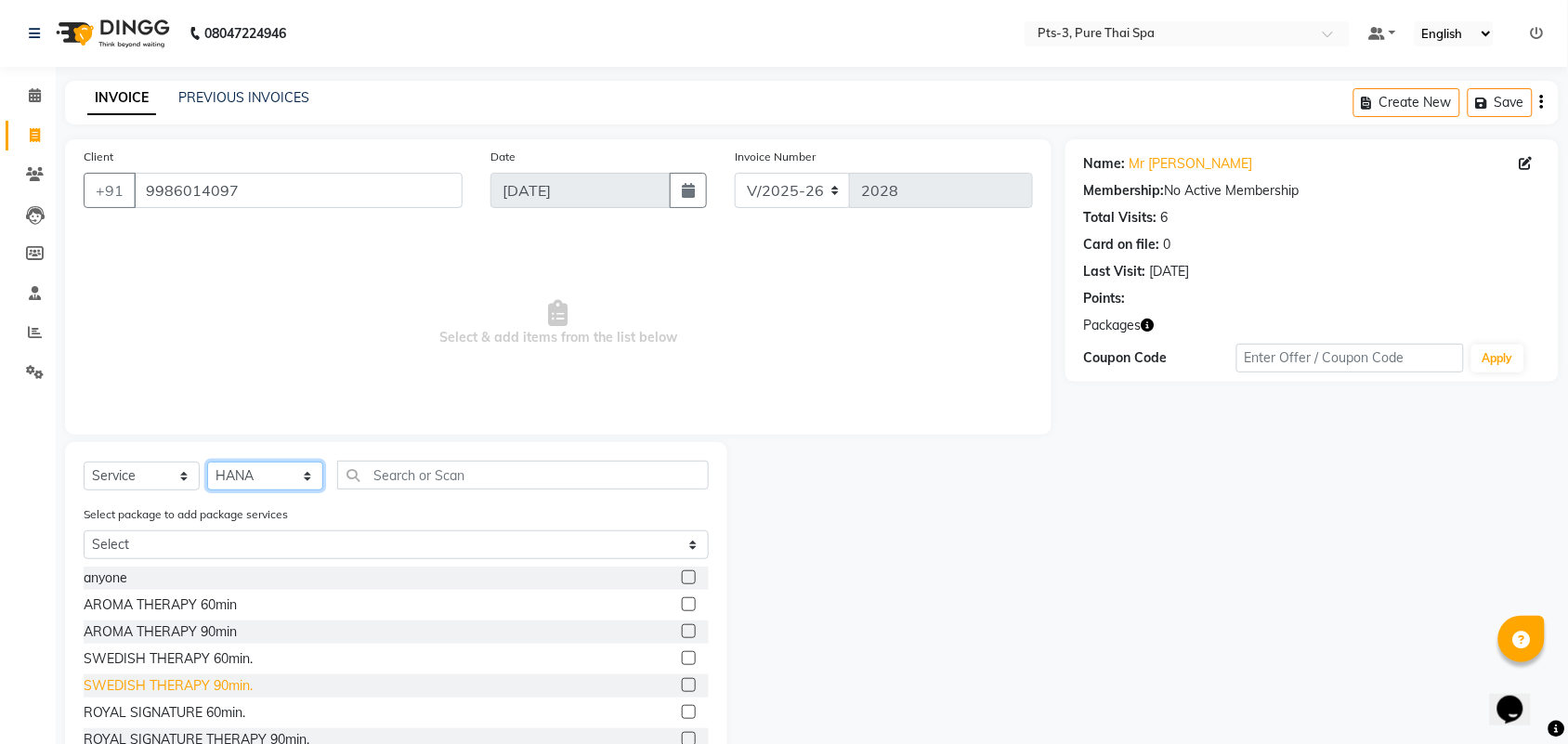
scroll to position [116, 0]
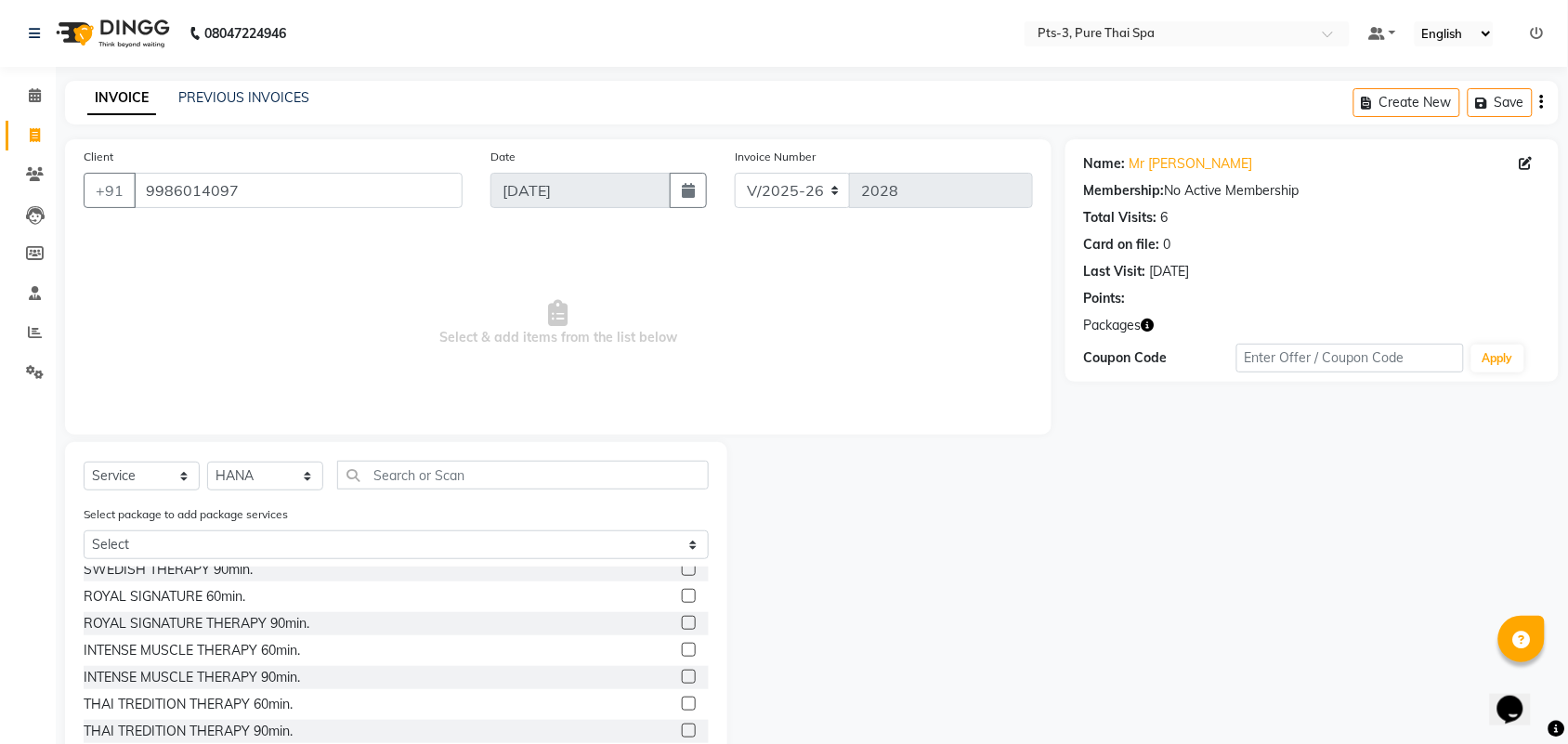
click at [682, 646] on label at bounding box center [688, 649] width 14 height 14
click at [682, 646] on input "checkbox" at bounding box center [688, 650] width 12 height 12
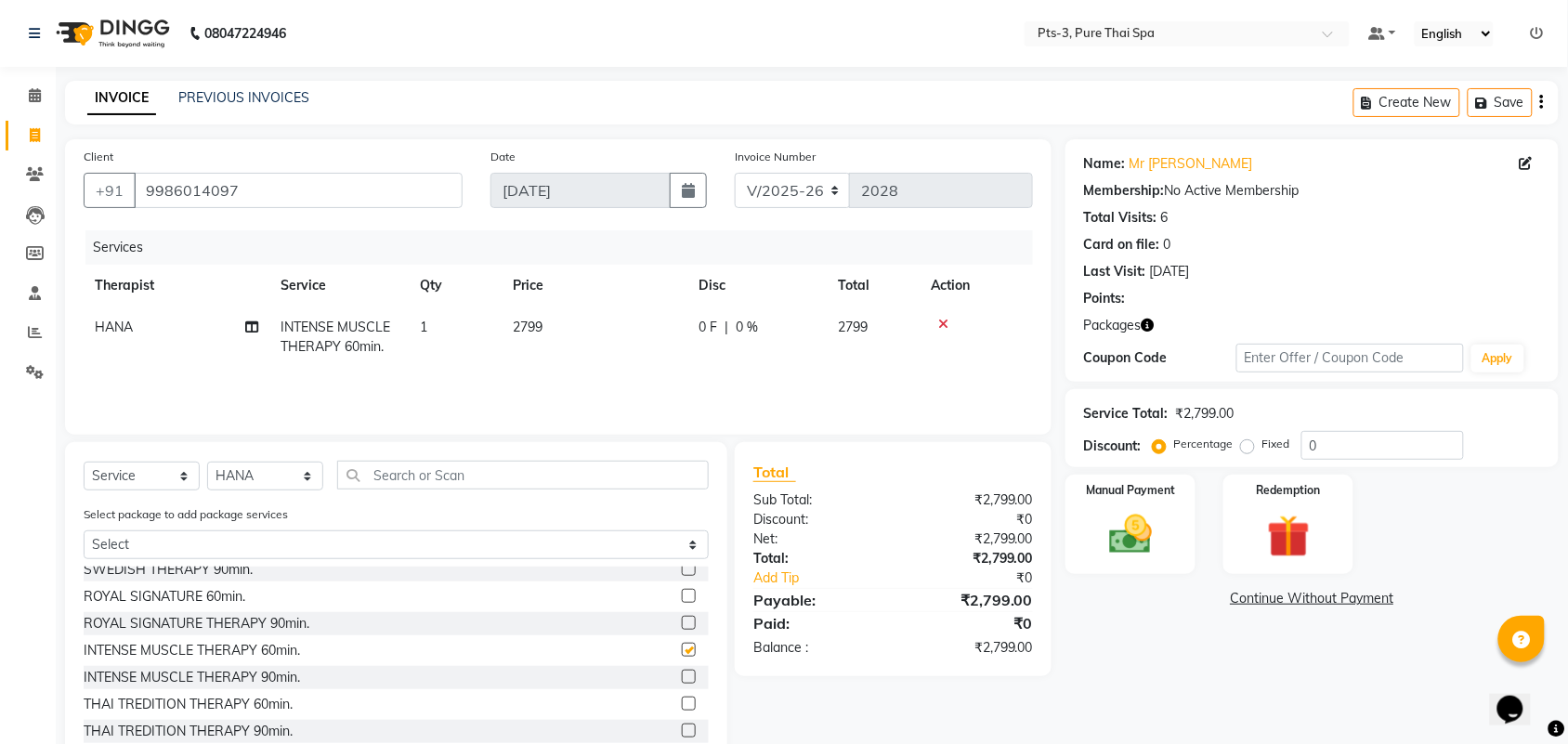
checkbox input "false"
click at [257, 471] on select "Select Therapist [PERSON_NAME] AMMI ANYONE [PERSON_NAME] [PERSON_NAME] [PERSON_…" at bounding box center [265, 476] width 116 height 28
select select "54268"
click at [207, 461] on select "Select Therapist [PERSON_NAME] AMMI ANYONE [PERSON_NAME] [PERSON_NAME] [PERSON_…" at bounding box center [265, 476] width 116 height 28
click at [682, 649] on label at bounding box center [688, 649] width 14 height 14
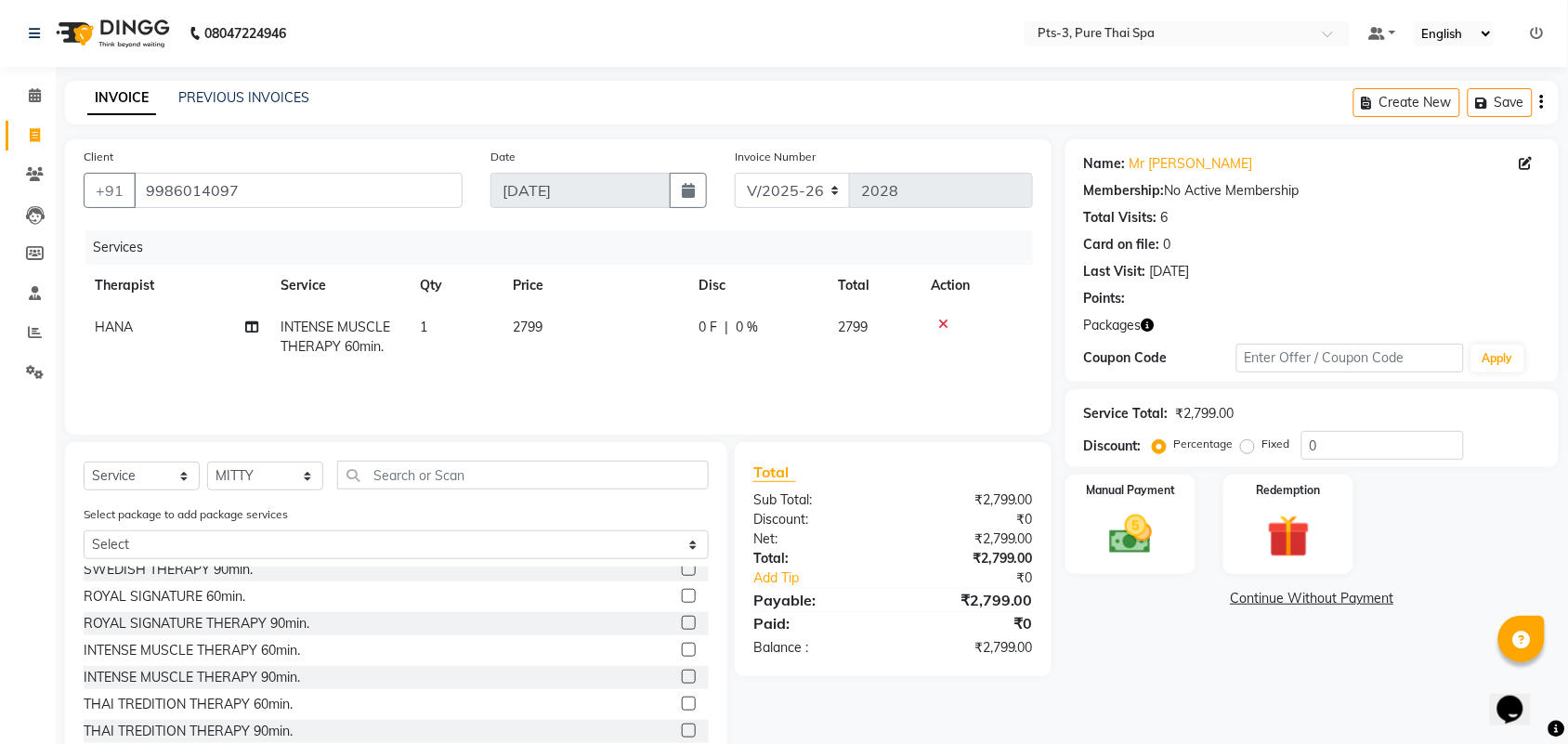
click at [682, 649] on input "checkbox" at bounding box center [688, 650] width 12 height 12
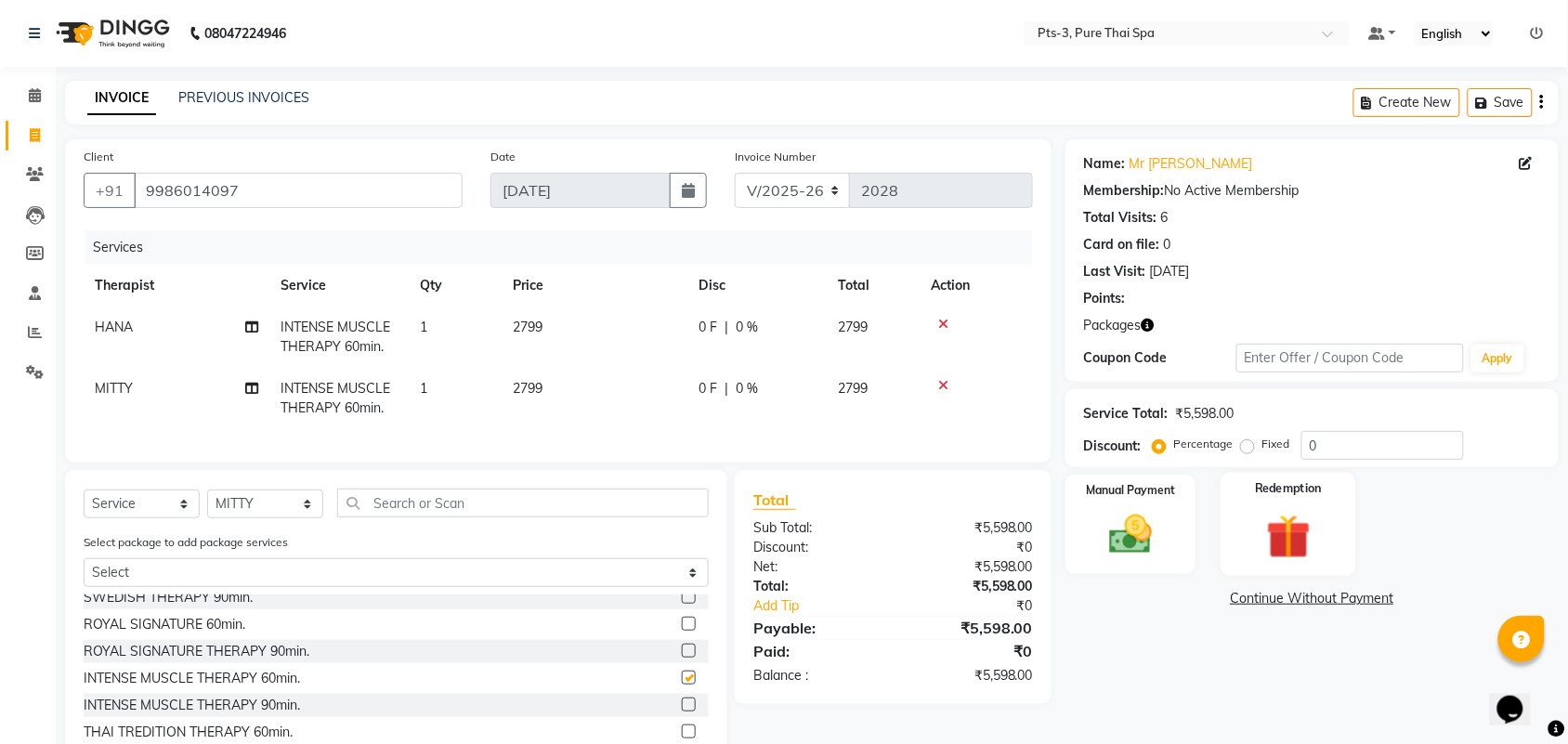
checkbox input "false"
click at [1247, 539] on div "Redemption" at bounding box center [1287, 525] width 135 height 104
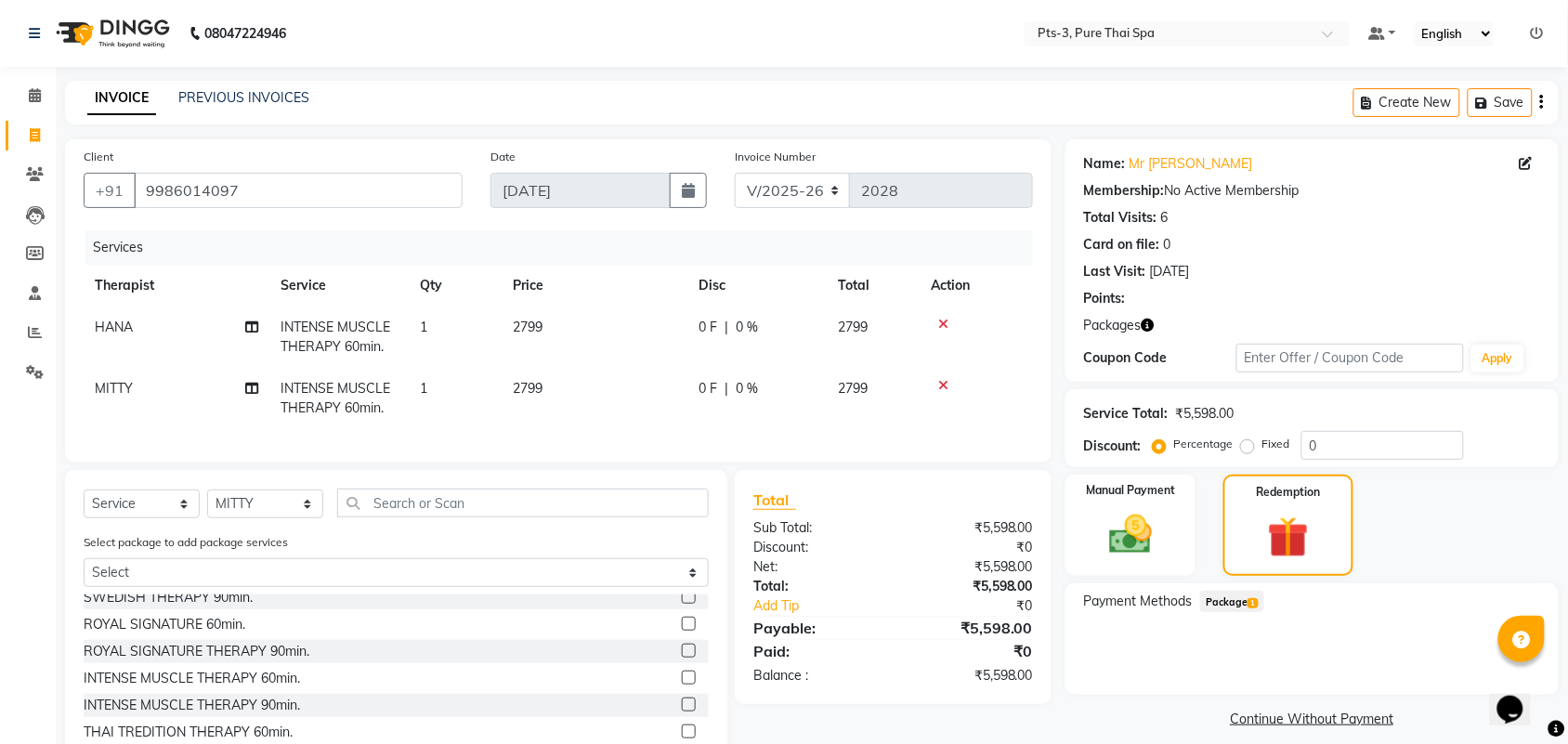
click at [1231, 599] on span "Package 1" at bounding box center [1232, 601] width 64 height 22
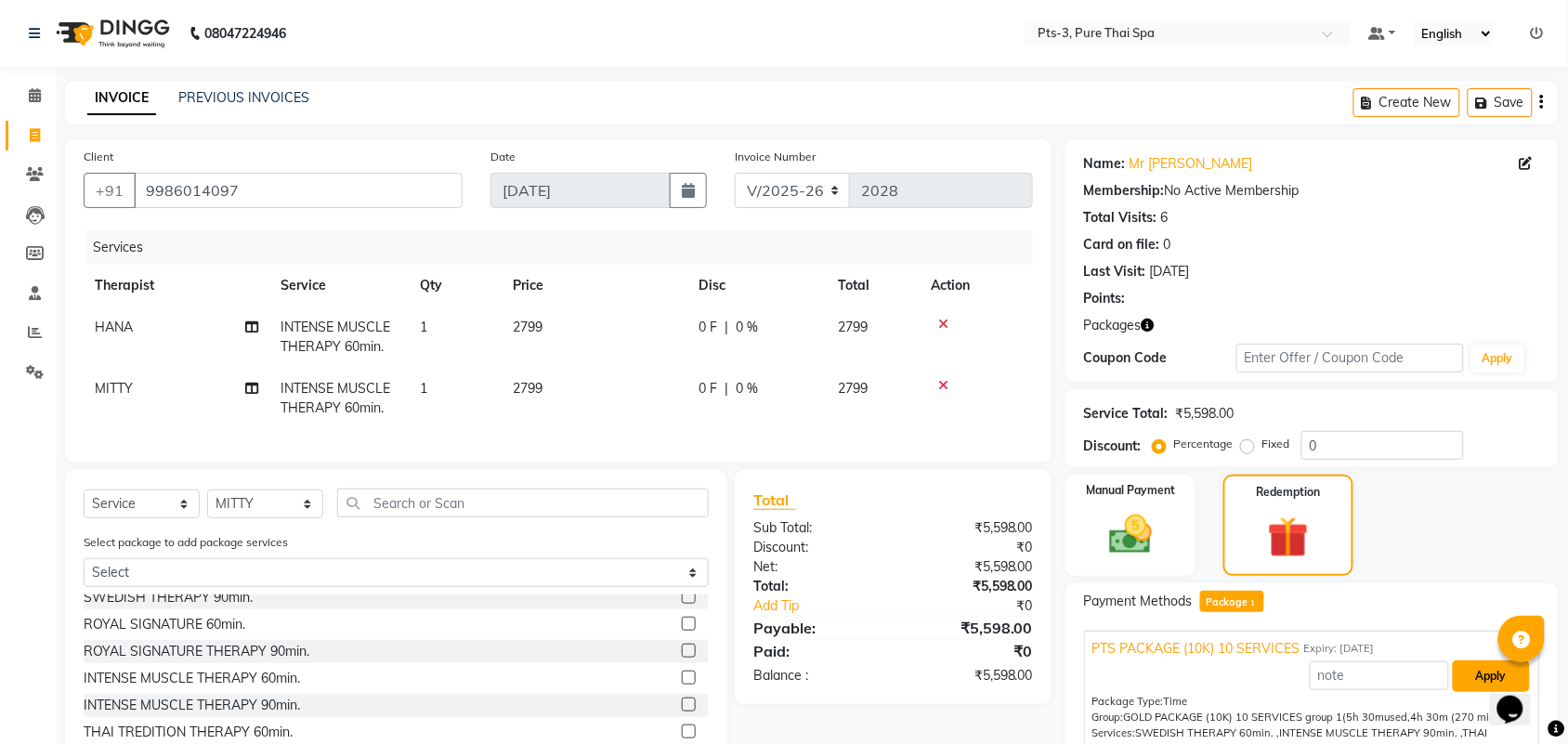
click at [1482, 673] on button "Apply" at bounding box center [1491, 675] width 78 height 31
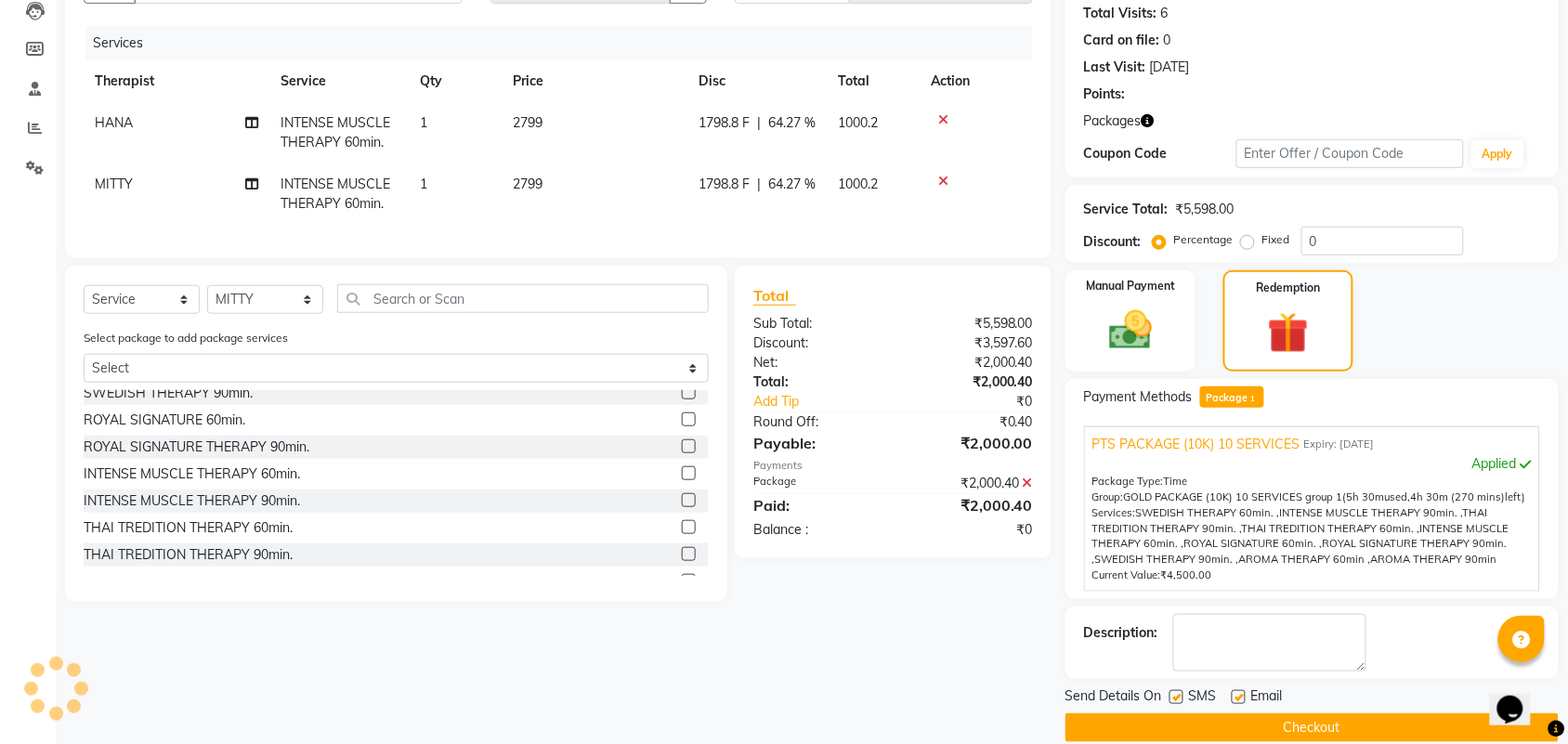
scroll to position [231, 0]
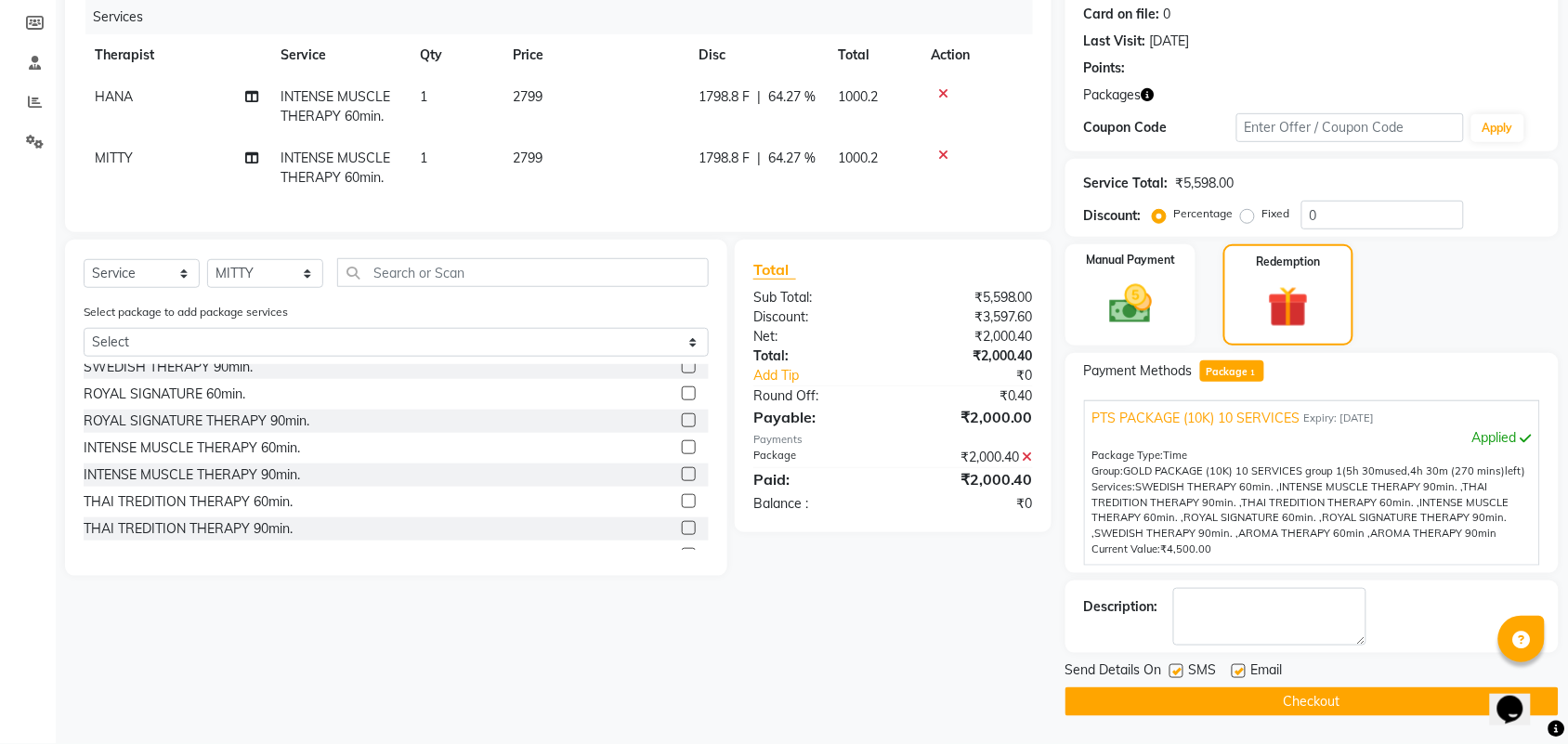
click at [1175, 670] on label at bounding box center [1176, 670] width 14 height 14
click at [1175, 670] on input "checkbox" at bounding box center [1175, 671] width 12 height 12
checkbox input "false"
click at [1237, 666] on label at bounding box center [1238, 670] width 14 height 14
click at [1237, 666] on input "checkbox" at bounding box center [1237, 671] width 12 height 12
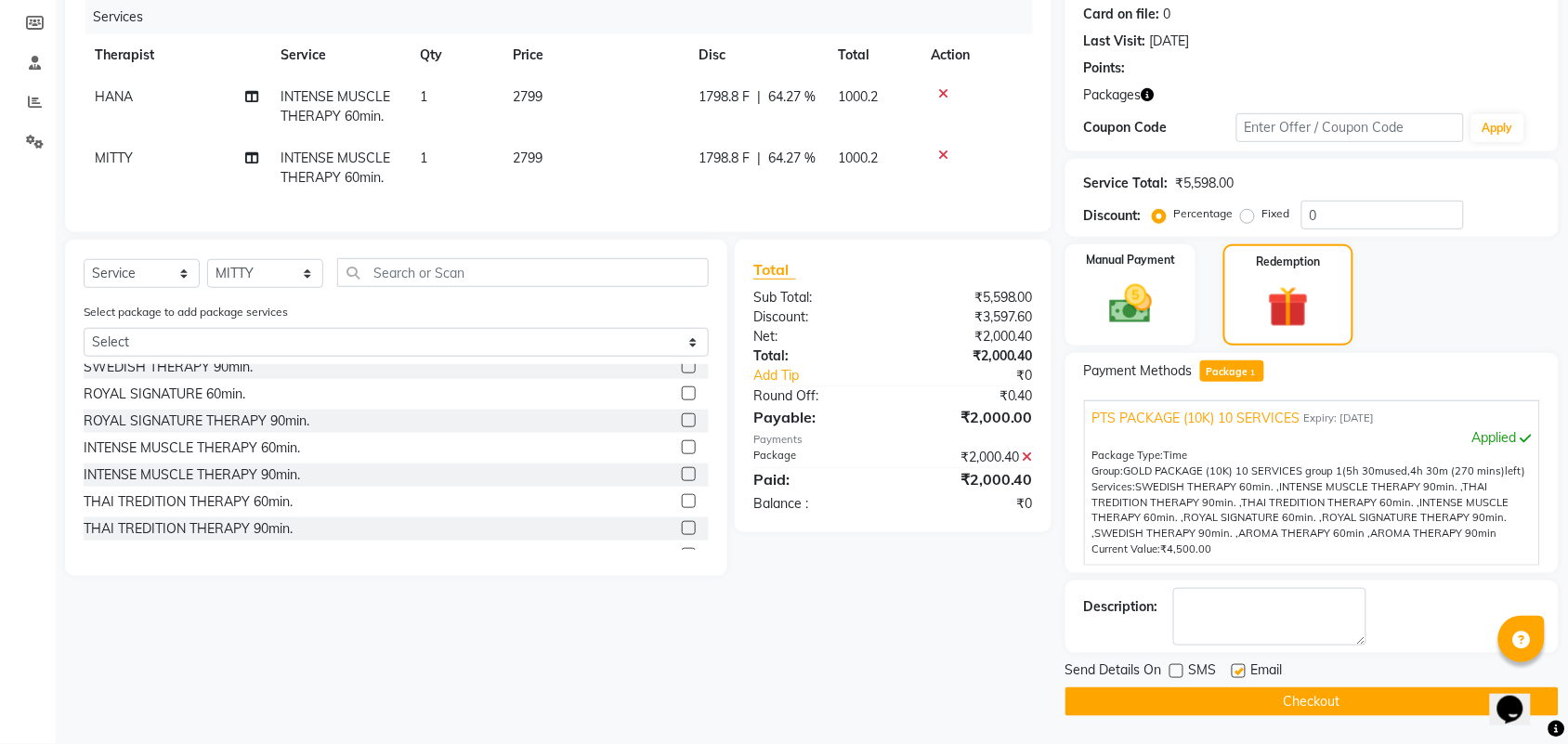
checkbox input "false"
click at [1249, 614] on textarea at bounding box center [1269, 616] width 193 height 58
type textarea "PTS-04 563"
click at [1172, 705] on button "Checkout" at bounding box center [1311, 701] width 493 height 28
